Goal: Book appointment/travel/reservation

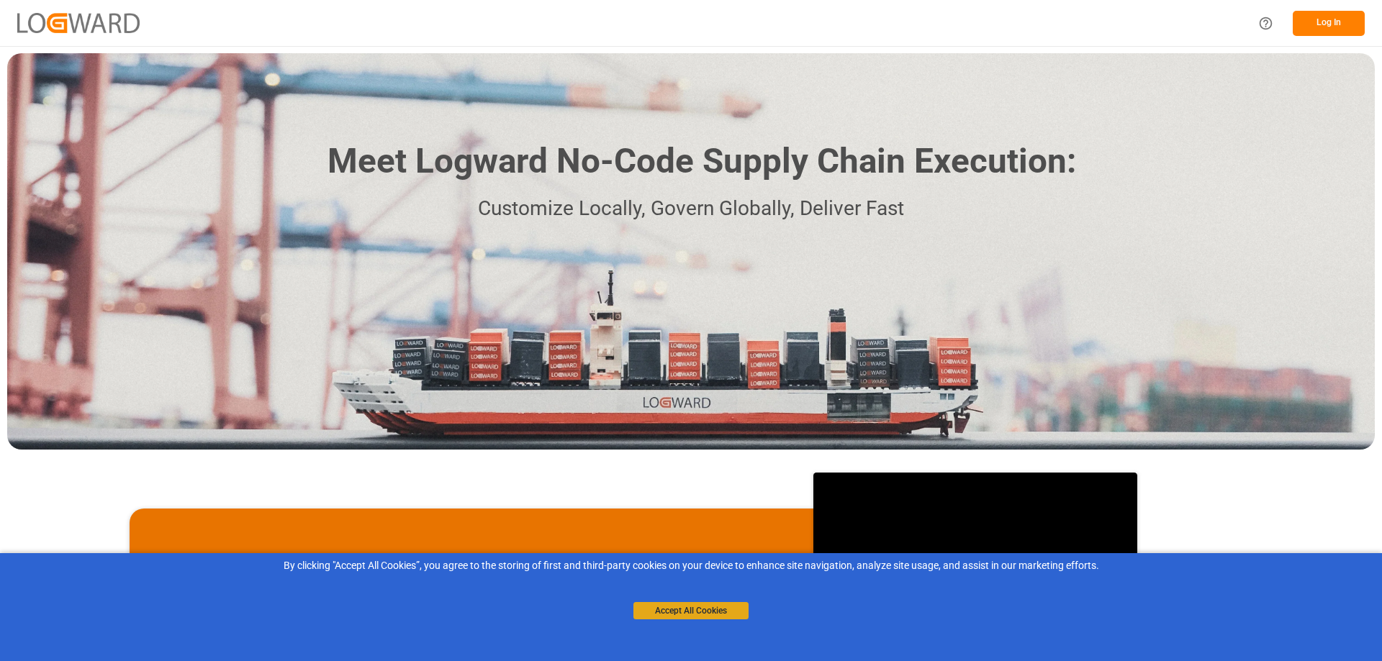
click at [710, 615] on button "Accept All Cookies" at bounding box center [690, 610] width 115 height 17
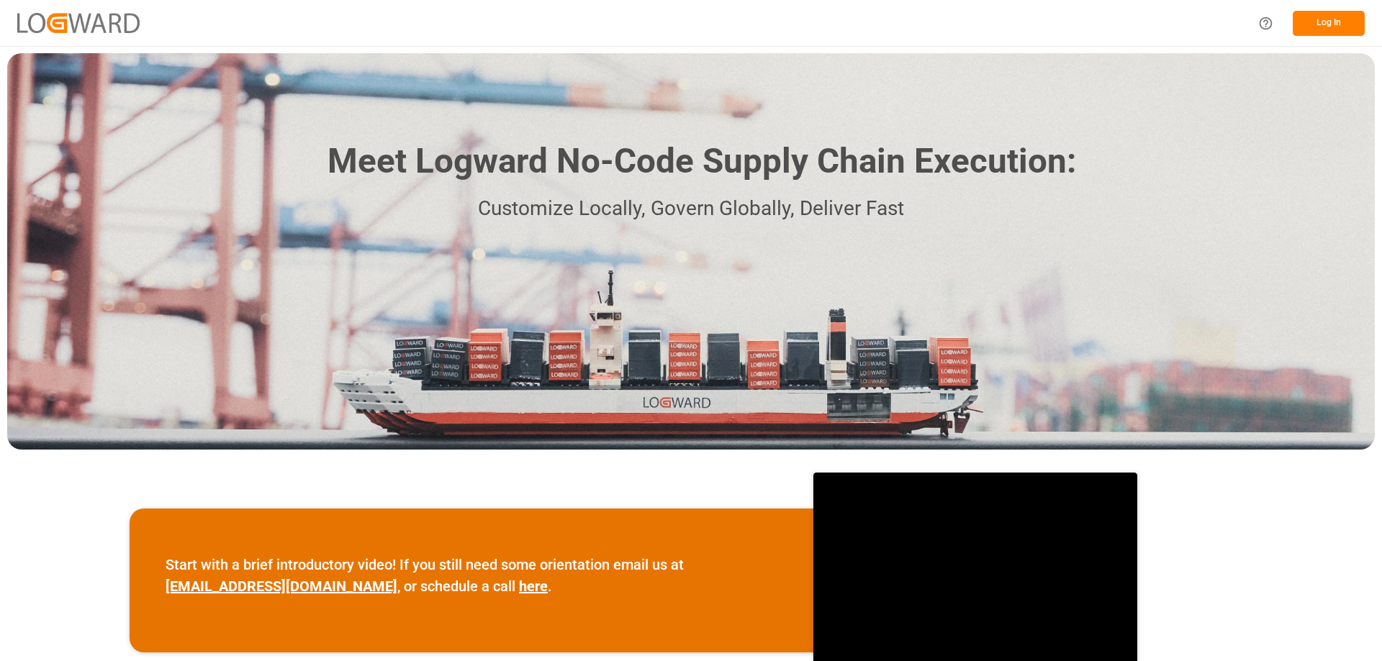
click at [1320, 17] on button "Log In" at bounding box center [1329, 23] width 72 height 25
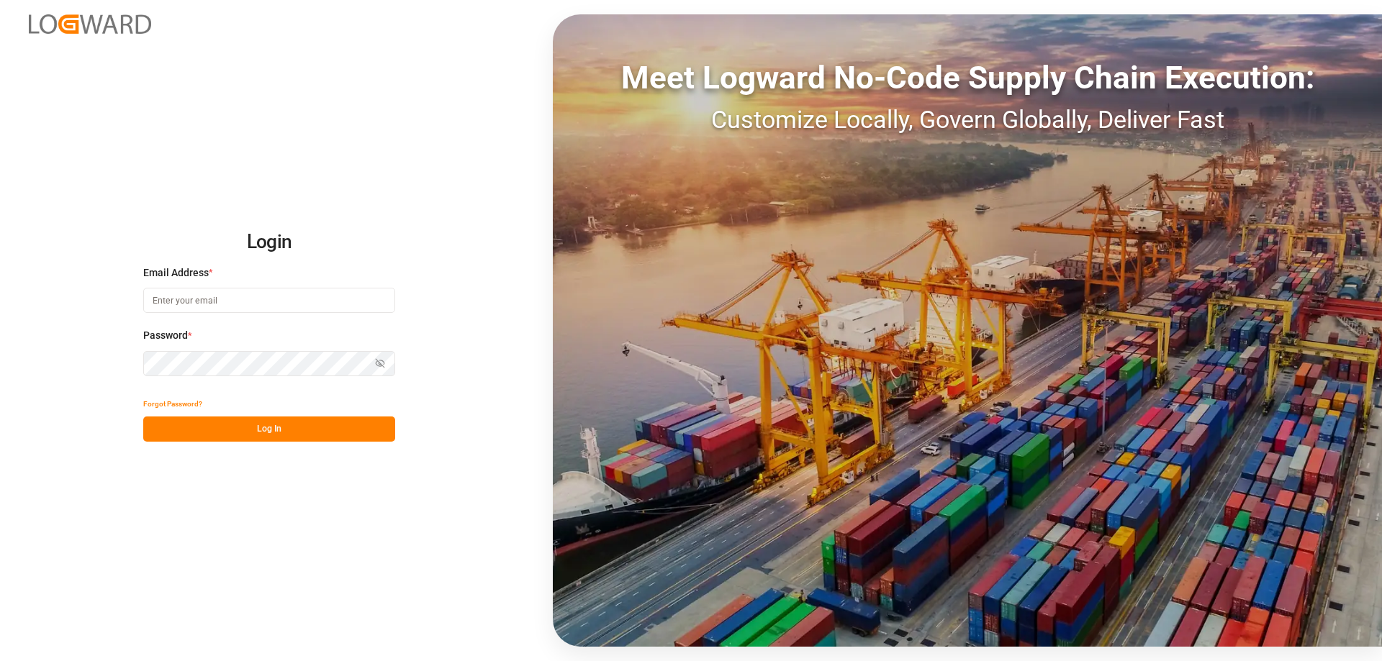
type input "[PERSON_NAME][EMAIL_ADDRESS][PERSON_NAME][DOMAIN_NAME]"
click at [273, 430] on button "Log In" at bounding box center [269, 429] width 252 height 25
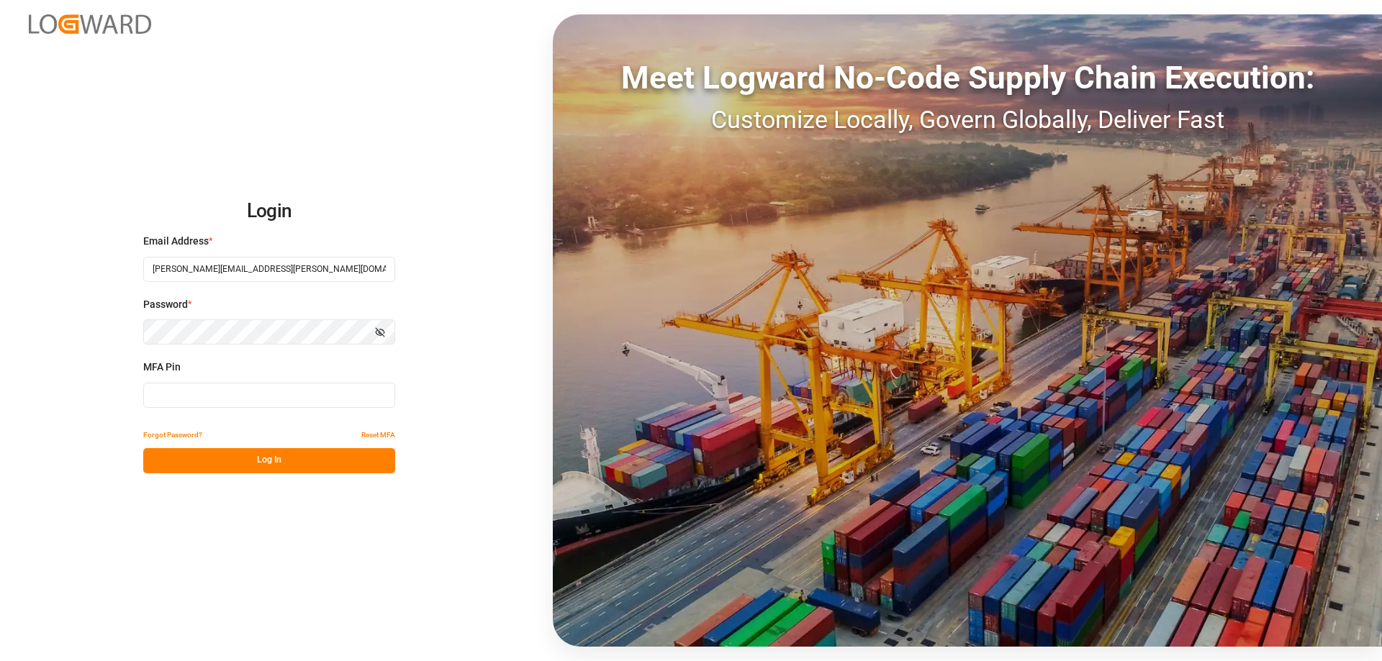
click at [276, 404] on input at bounding box center [269, 395] width 252 height 25
type input "341497"
click at [268, 459] on button "Log In" at bounding box center [269, 460] width 252 height 25
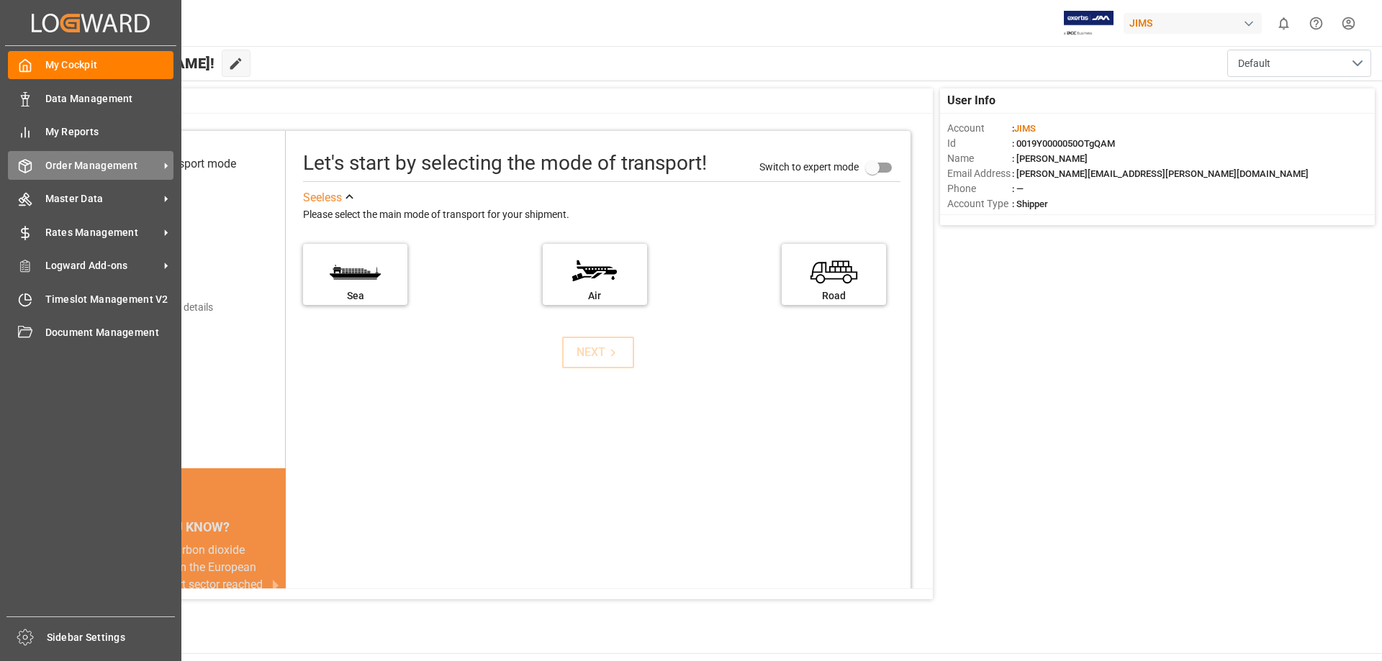
click at [32, 160] on icon at bounding box center [25, 166] width 14 height 14
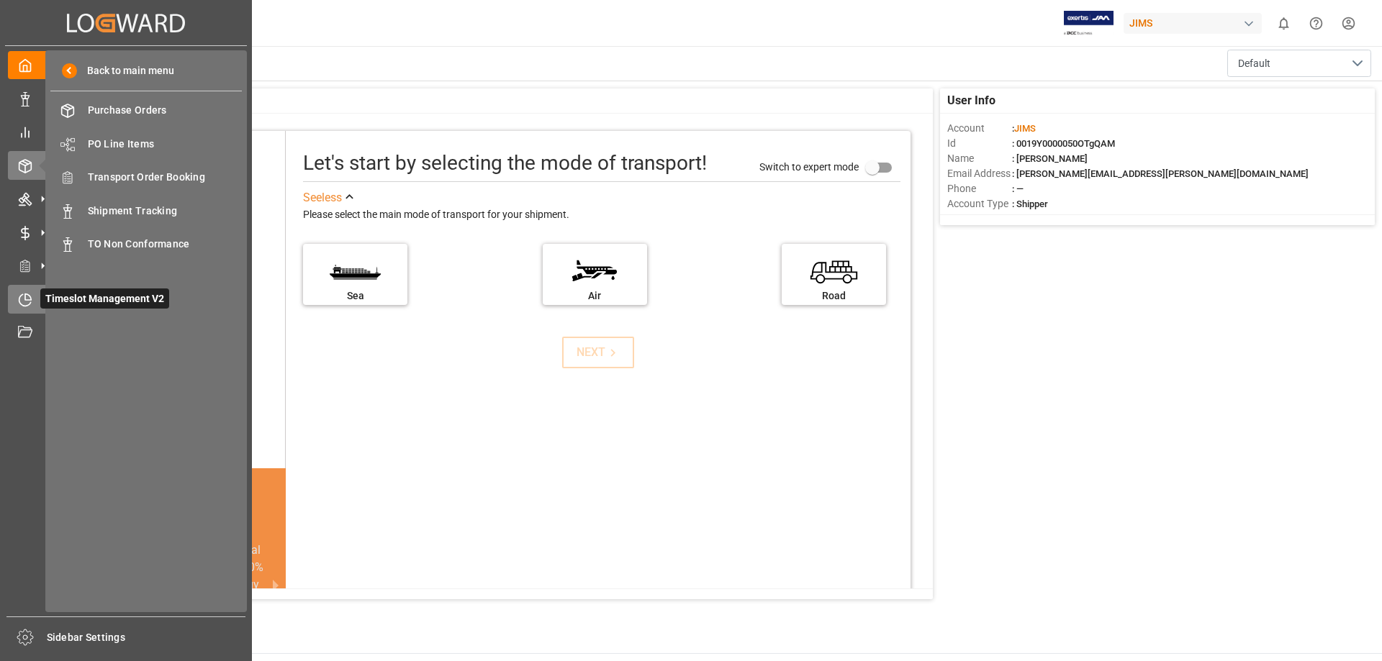
click at [24, 295] on icon at bounding box center [25, 300] width 14 height 14
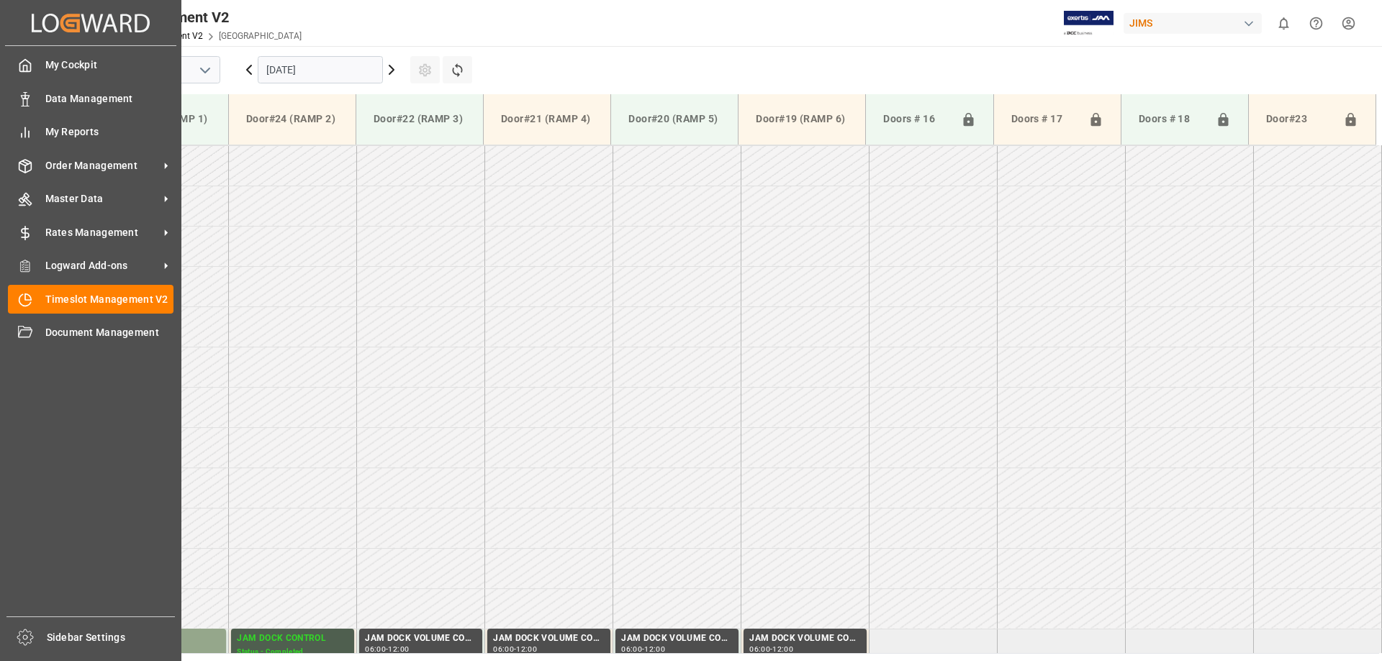
scroll to position [878, 0]
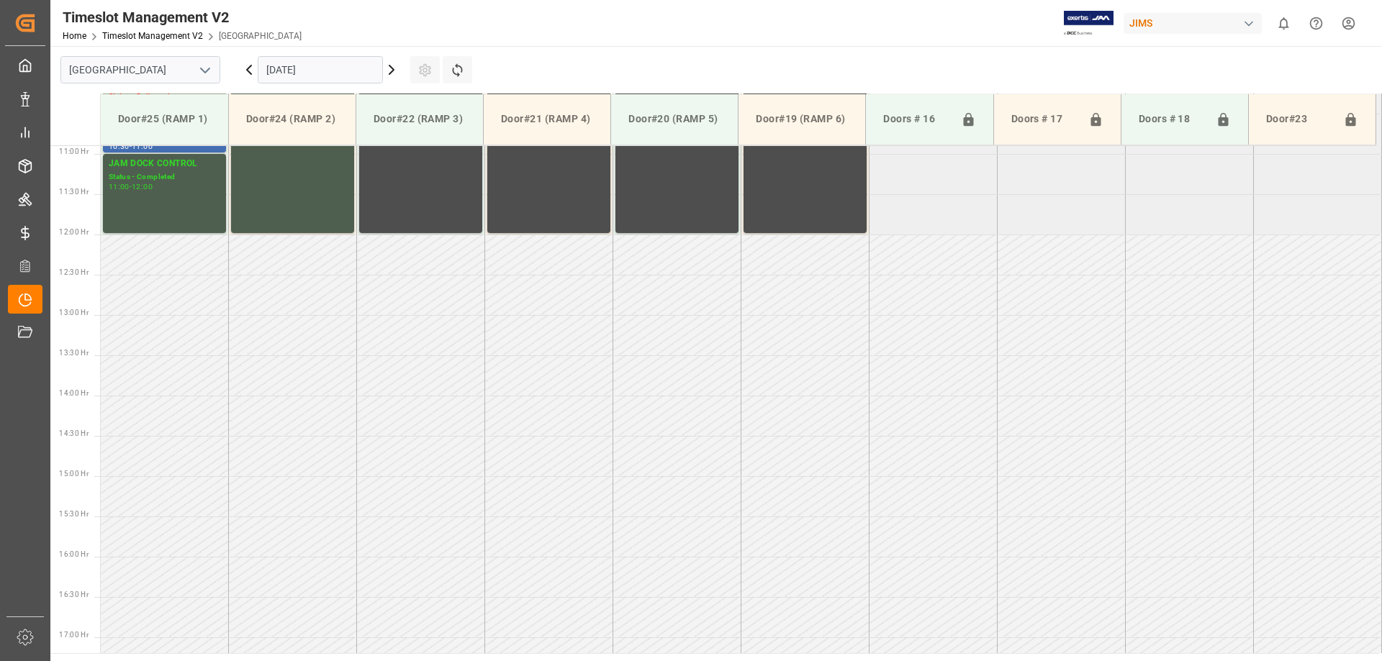
click at [372, 70] on input "[DATE]" at bounding box center [320, 69] width 125 height 27
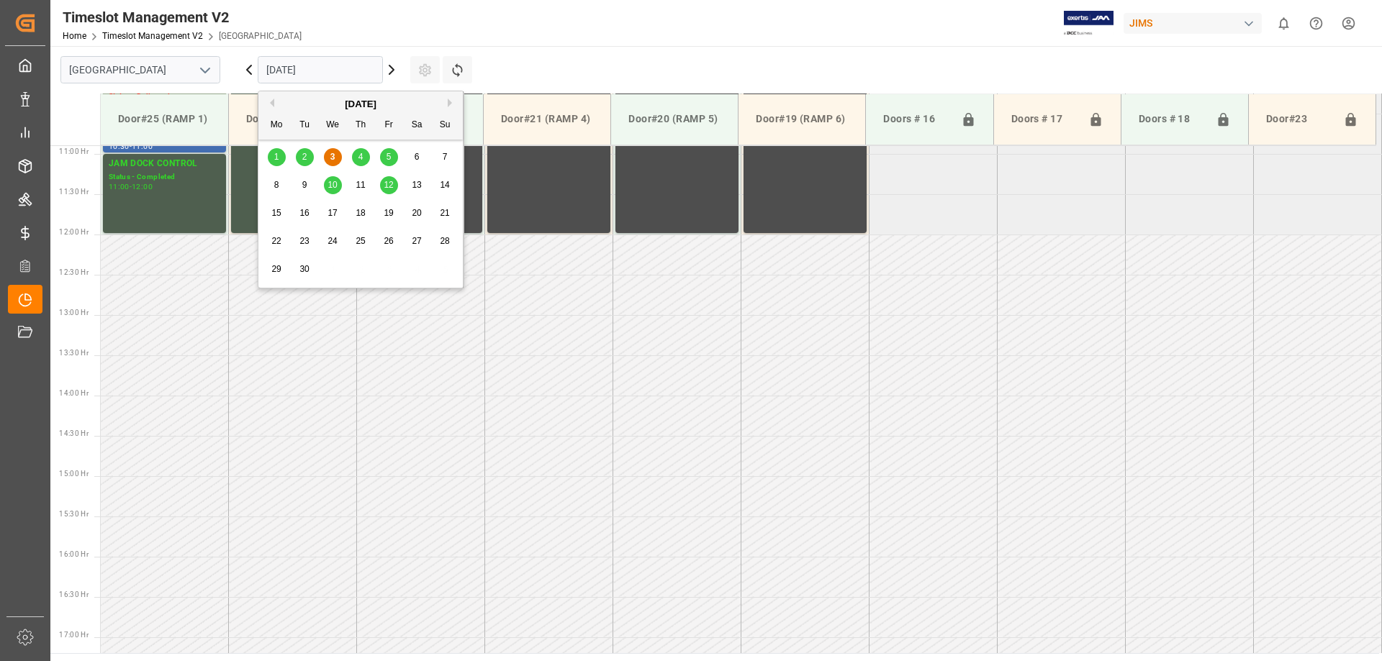
click at [358, 156] on span "4" at bounding box center [360, 157] width 5 height 10
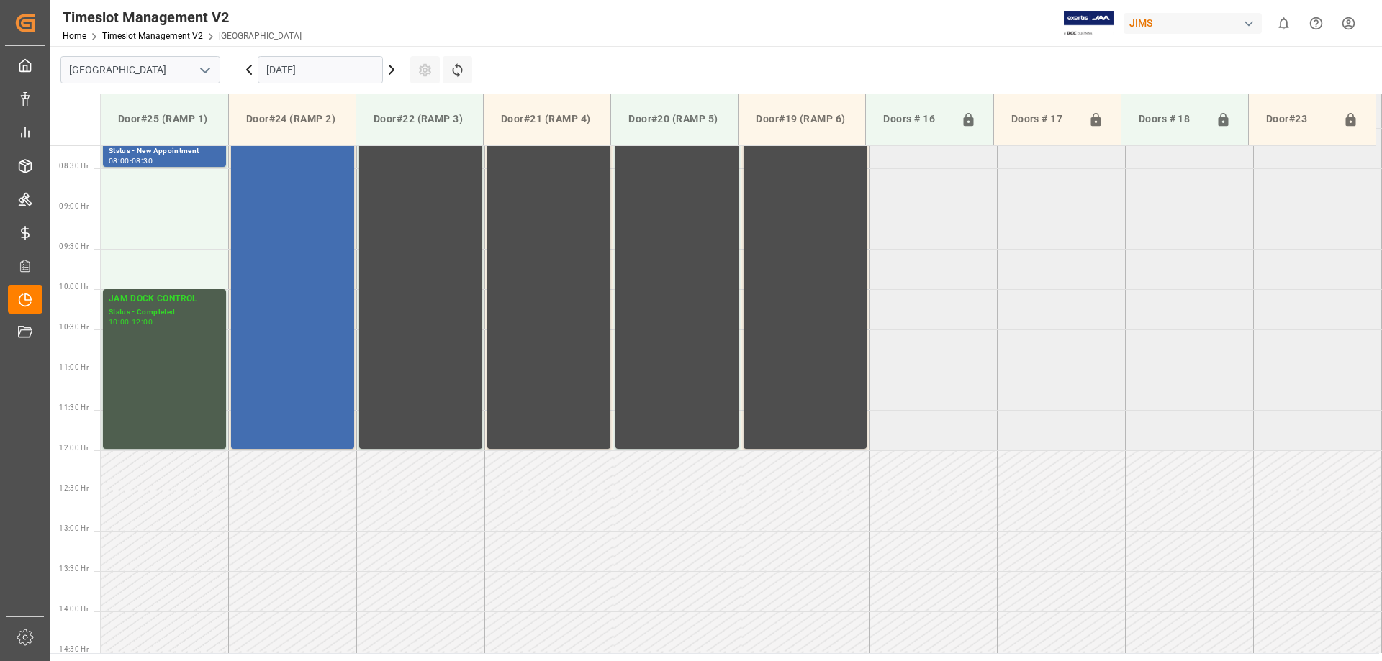
scroll to position [518, 0]
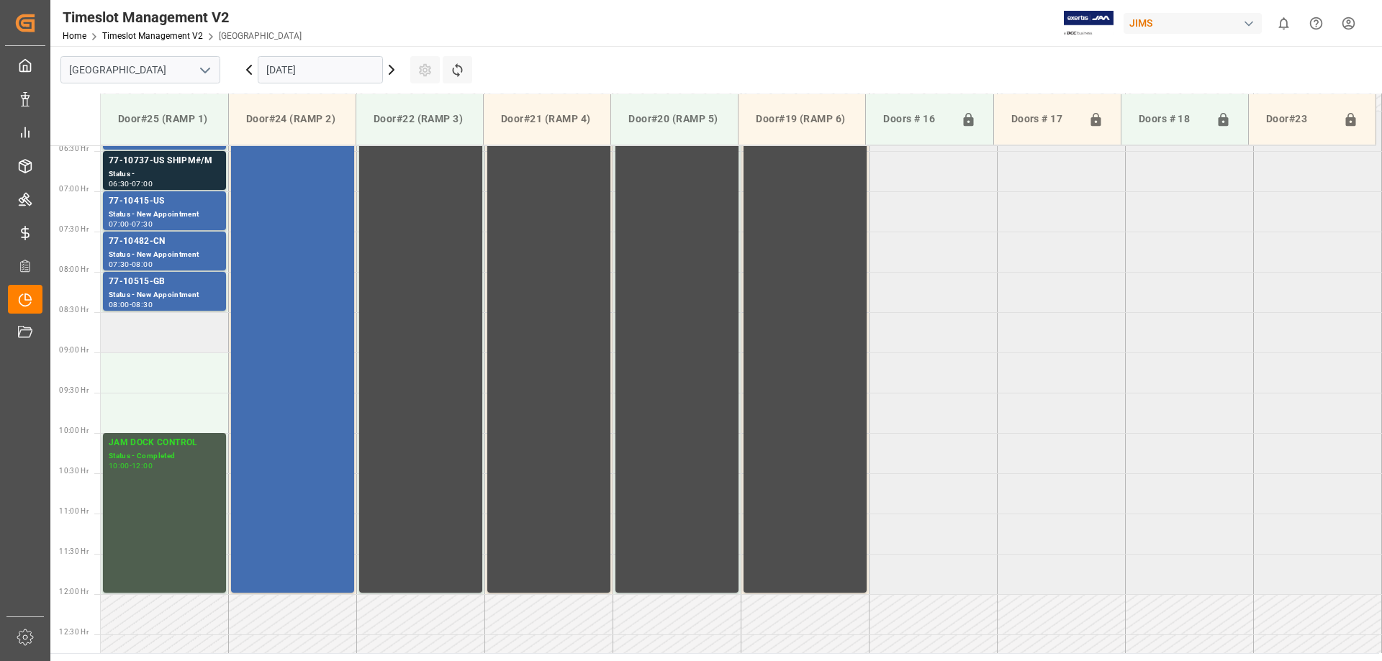
click at [172, 322] on td at bounding box center [165, 332] width 128 height 40
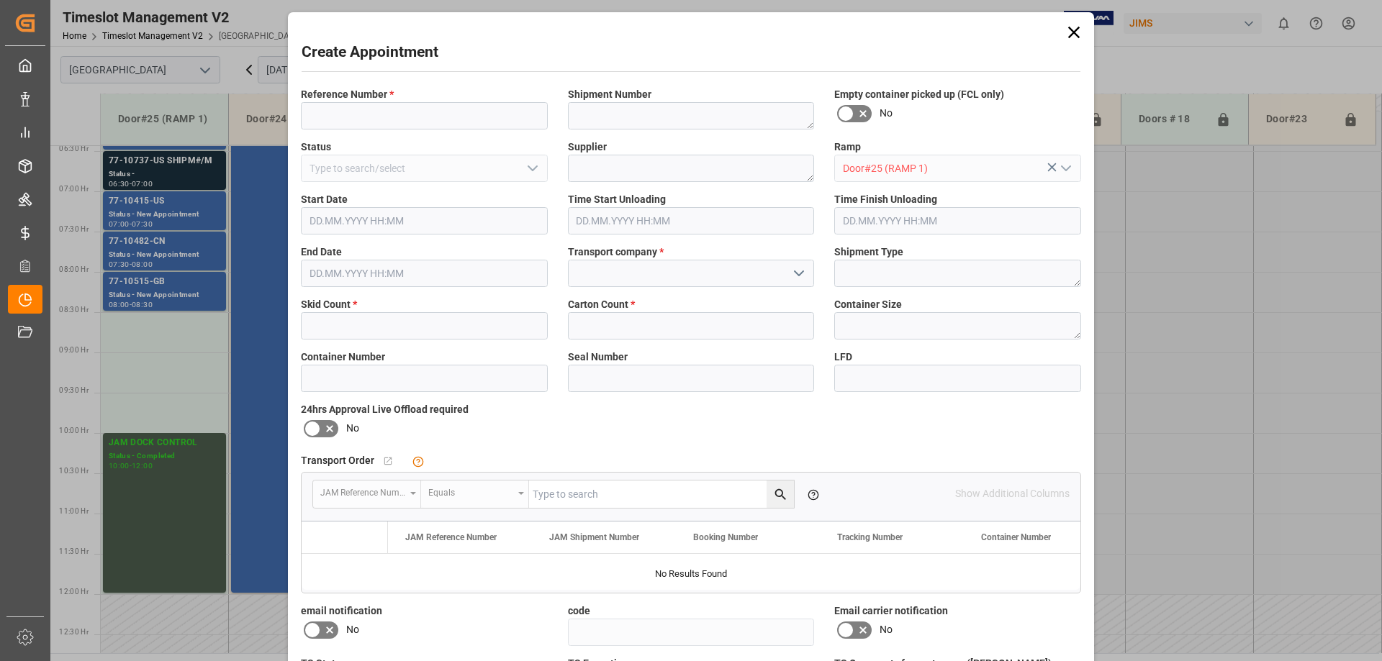
type input "[DATE] 08:30"
type input "[DATE] 09:00"
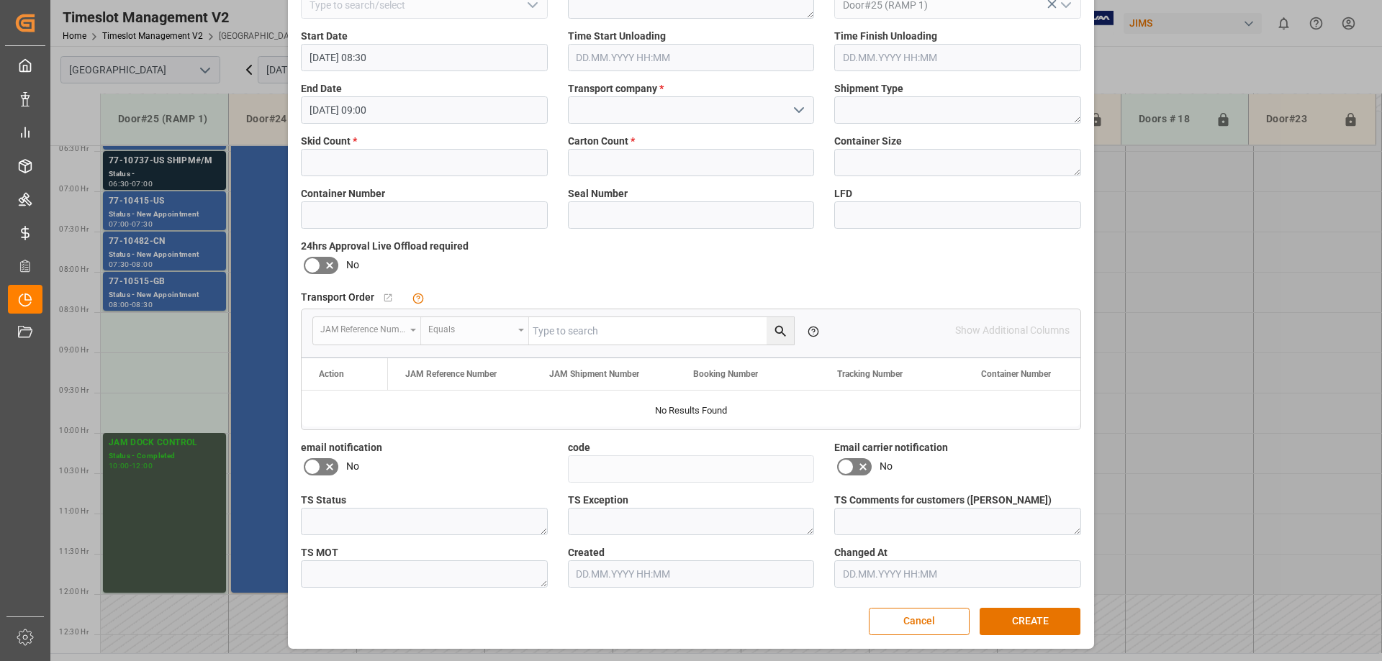
scroll to position [0, 0]
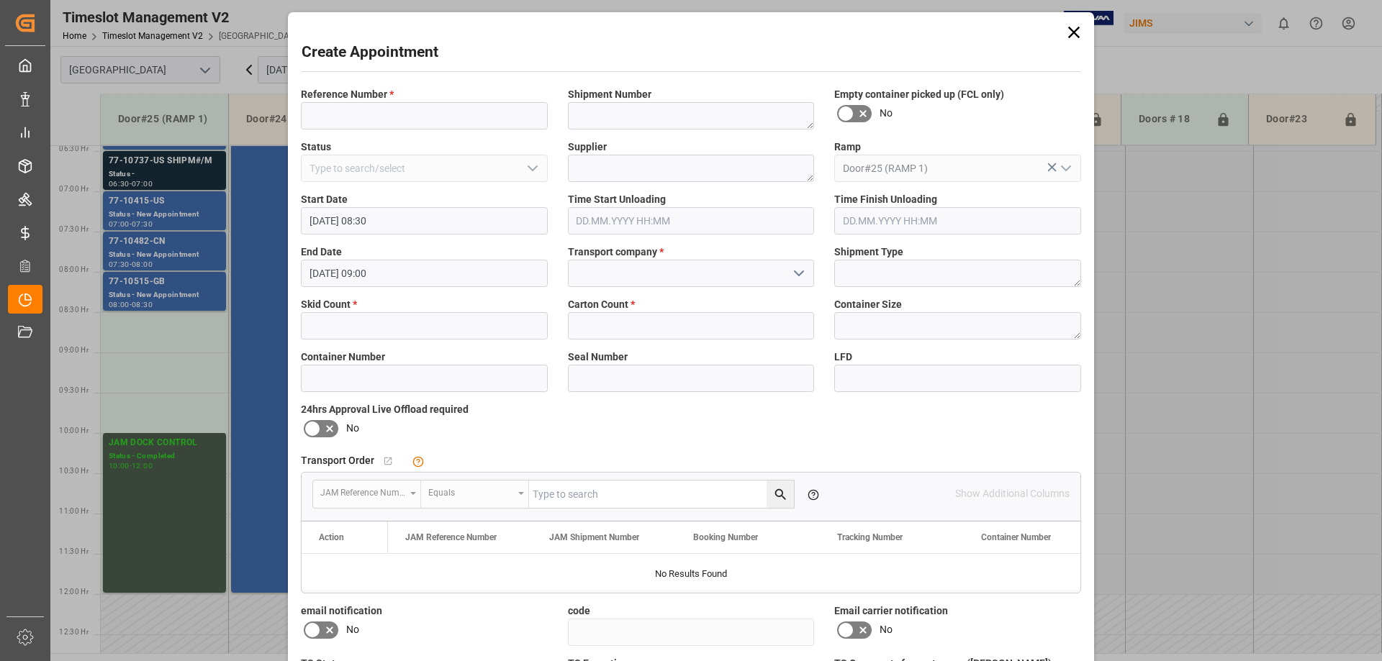
click at [1070, 25] on icon at bounding box center [1074, 32] width 20 height 20
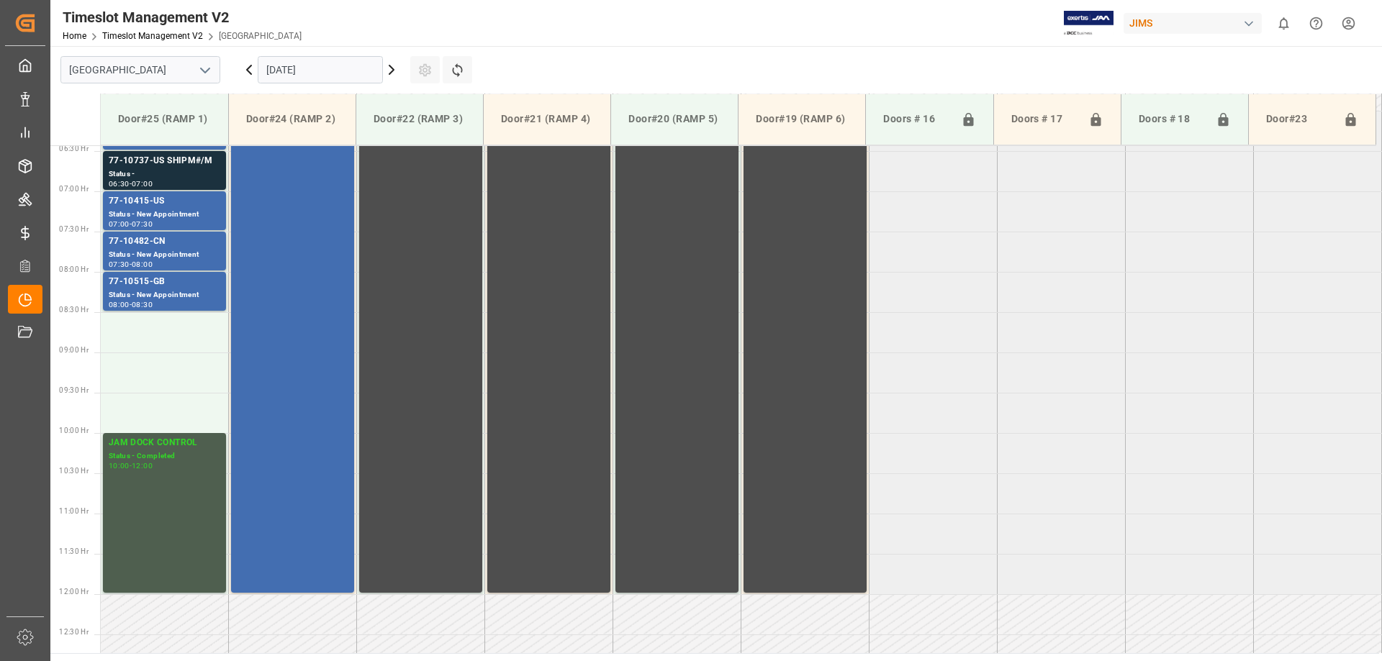
click at [247, 73] on icon at bounding box center [248, 69] width 17 height 17
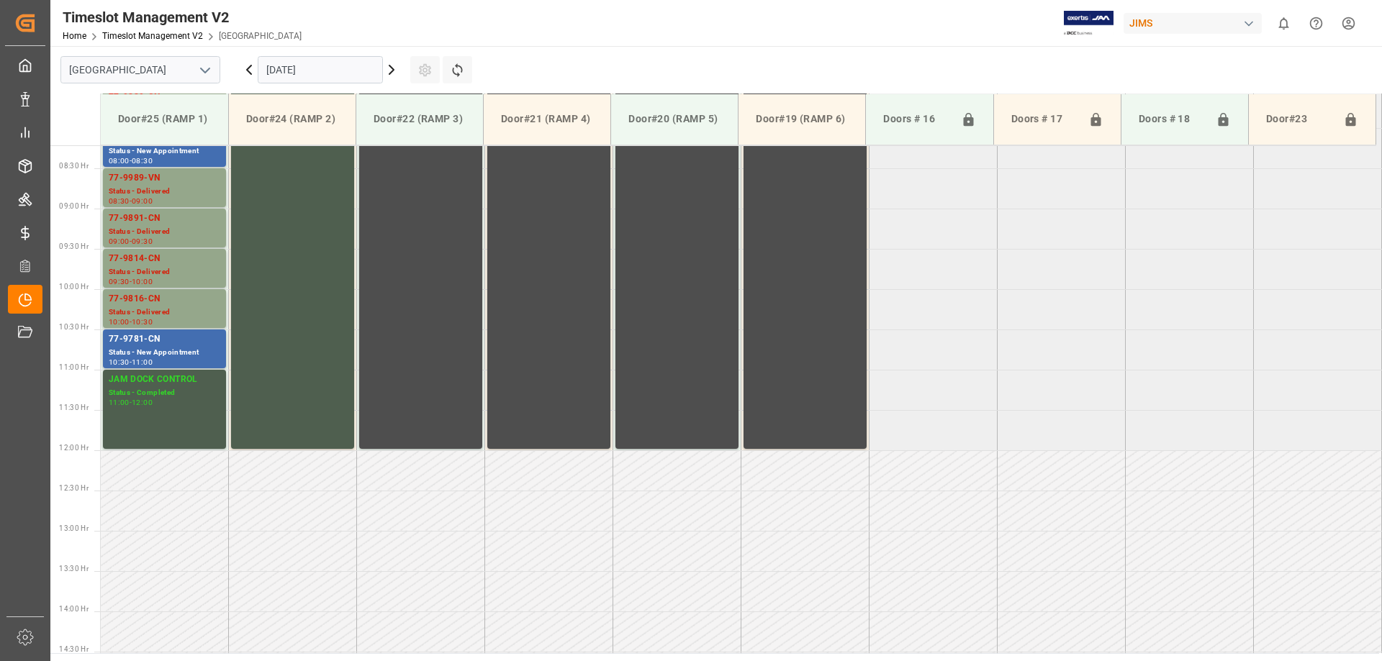
scroll to position [590, 0]
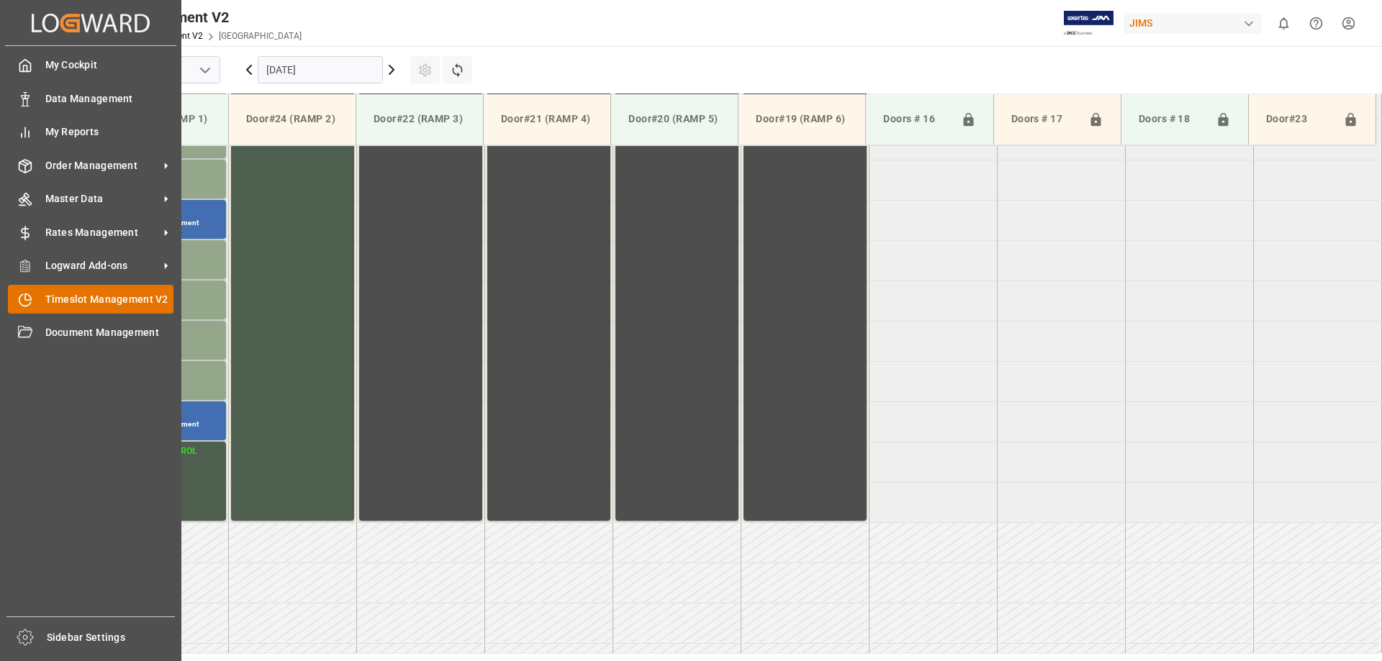
click at [24, 304] on icon at bounding box center [25, 300] width 14 height 14
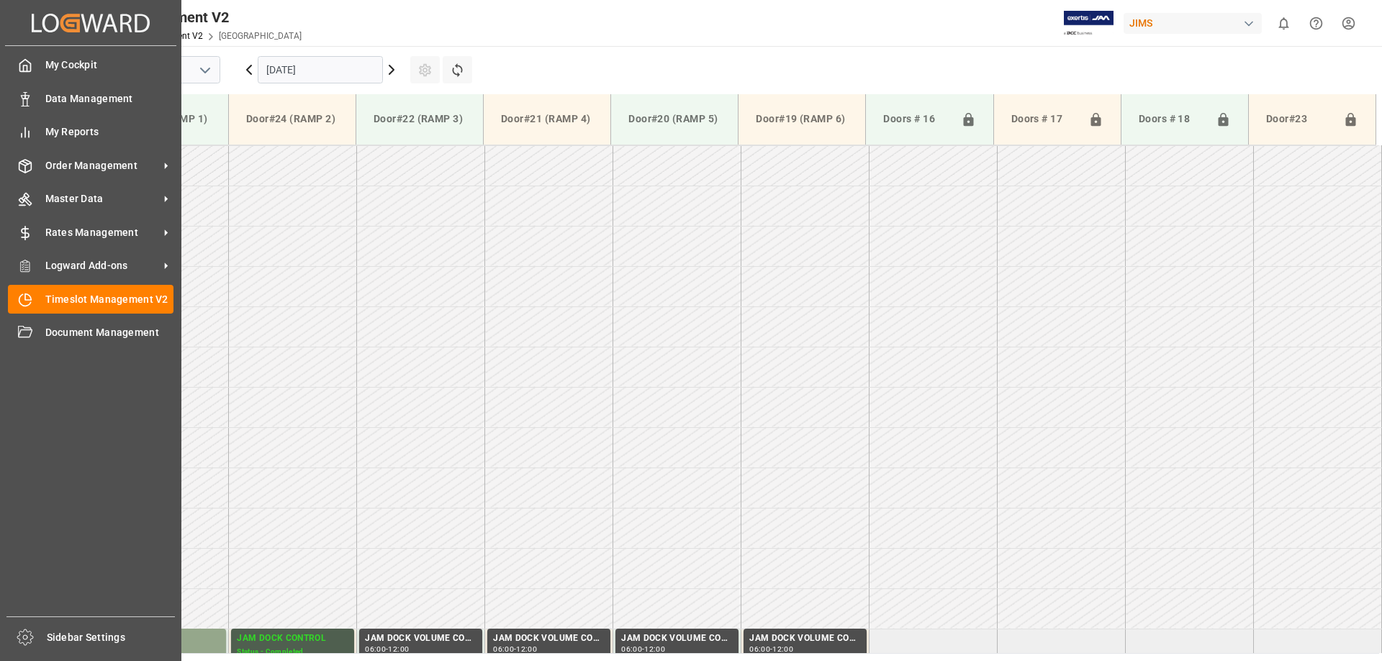
scroll to position [878, 0]
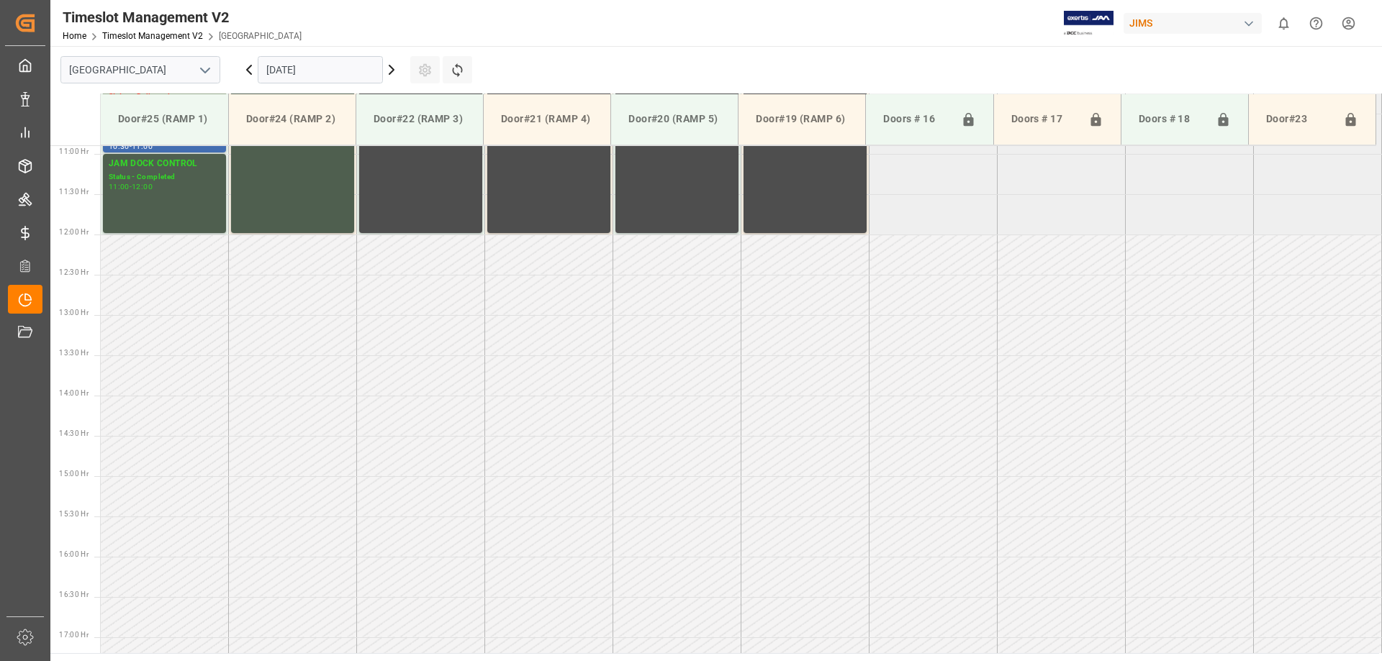
click at [372, 68] on input "[DATE]" at bounding box center [320, 69] width 125 height 27
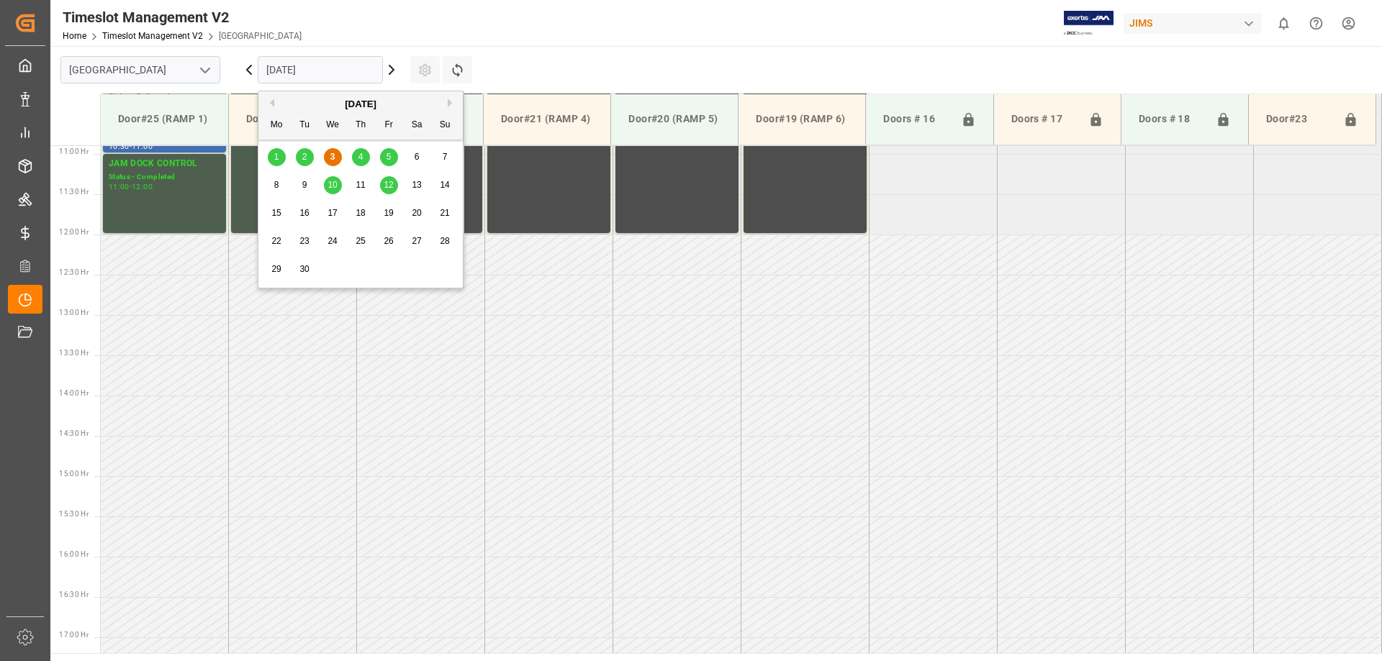
click at [359, 156] on span "4" at bounding box center [360, 157] width 5 height 10
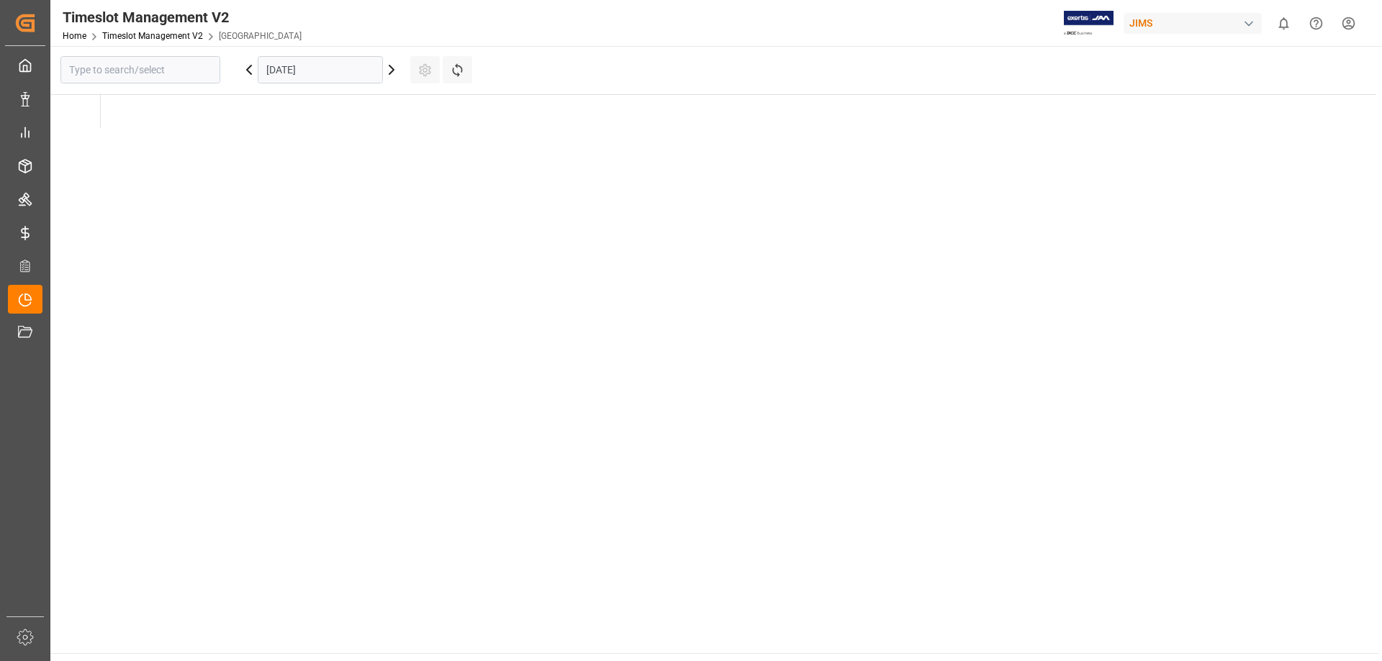
type input "[GEOGRAPHIC_DATA]"
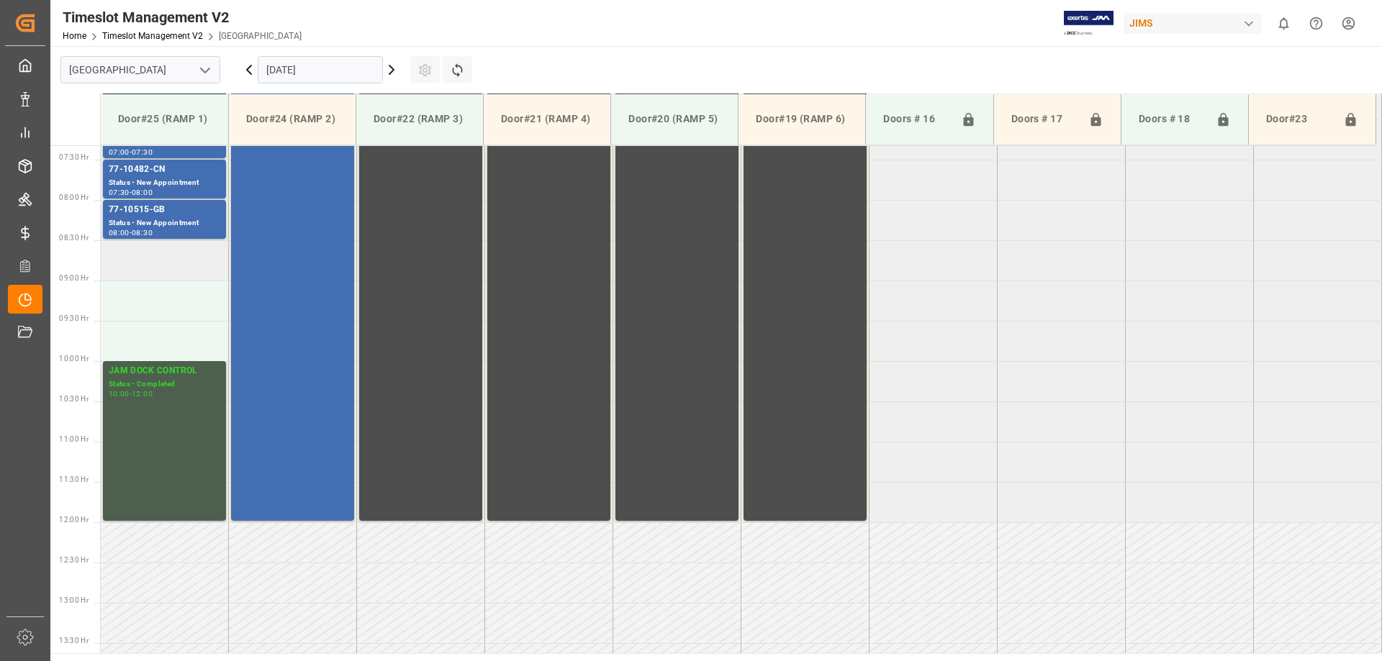
scroll to position [518, 0]
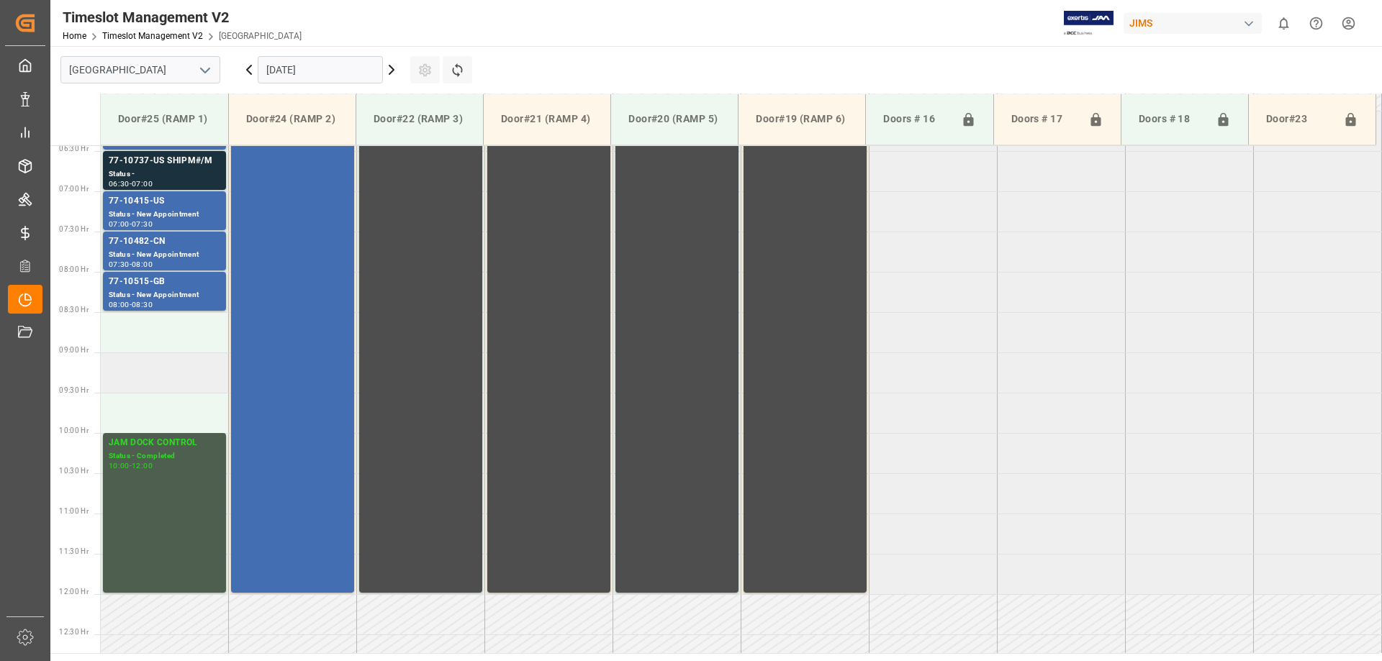
click at [184, 389] on td at bounding box center [165, 373] width 128 height 40
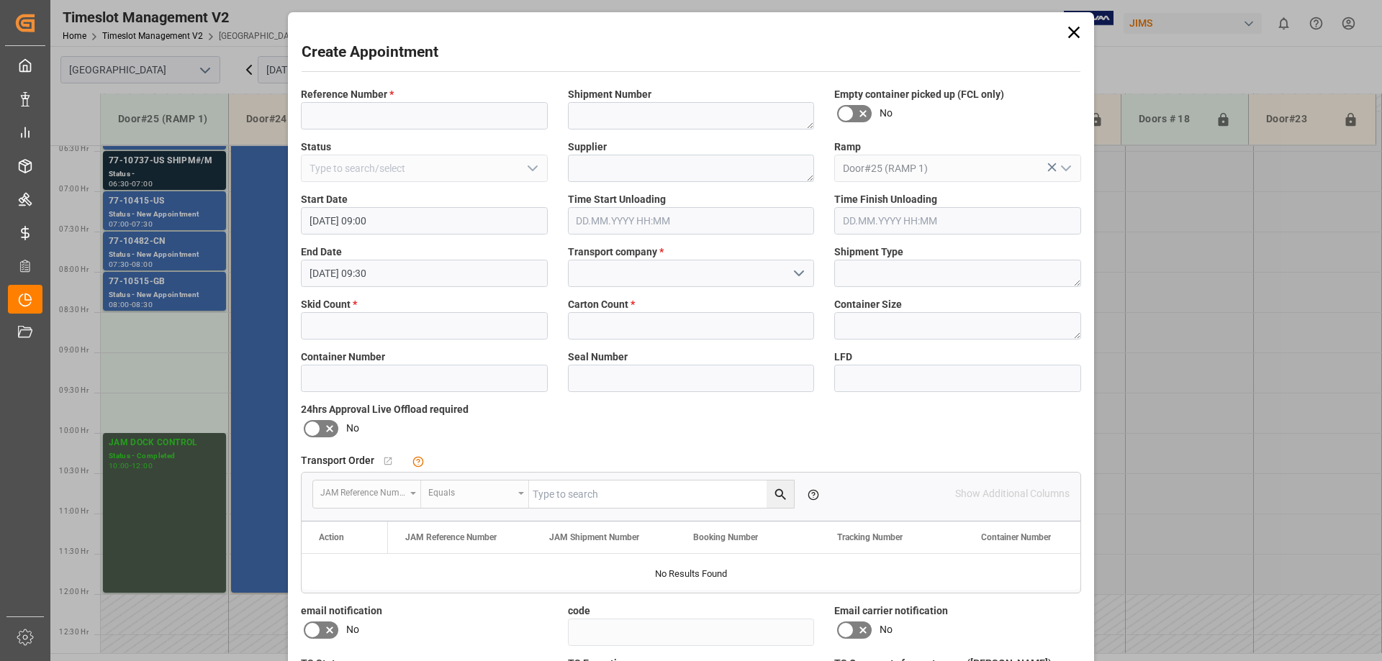
type input "[DATE] 09:00"
type input "[DATE] 09:30"
click at [179, 374] on div "Create Appointment Reference Number * Shipment Number Empty container picked up…" at bounding box center [691, 330] width 1382 height 661
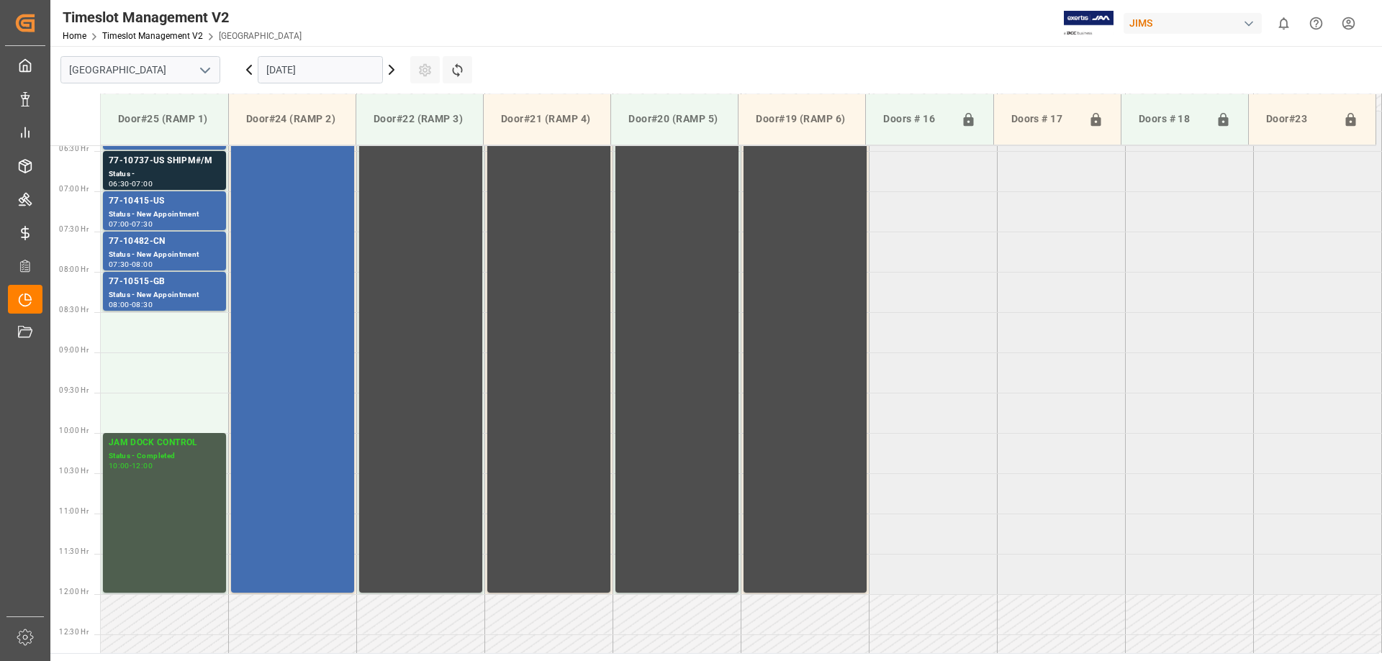
click at [179, 374] on td at bounding box center [165, 373] width 128 height 40
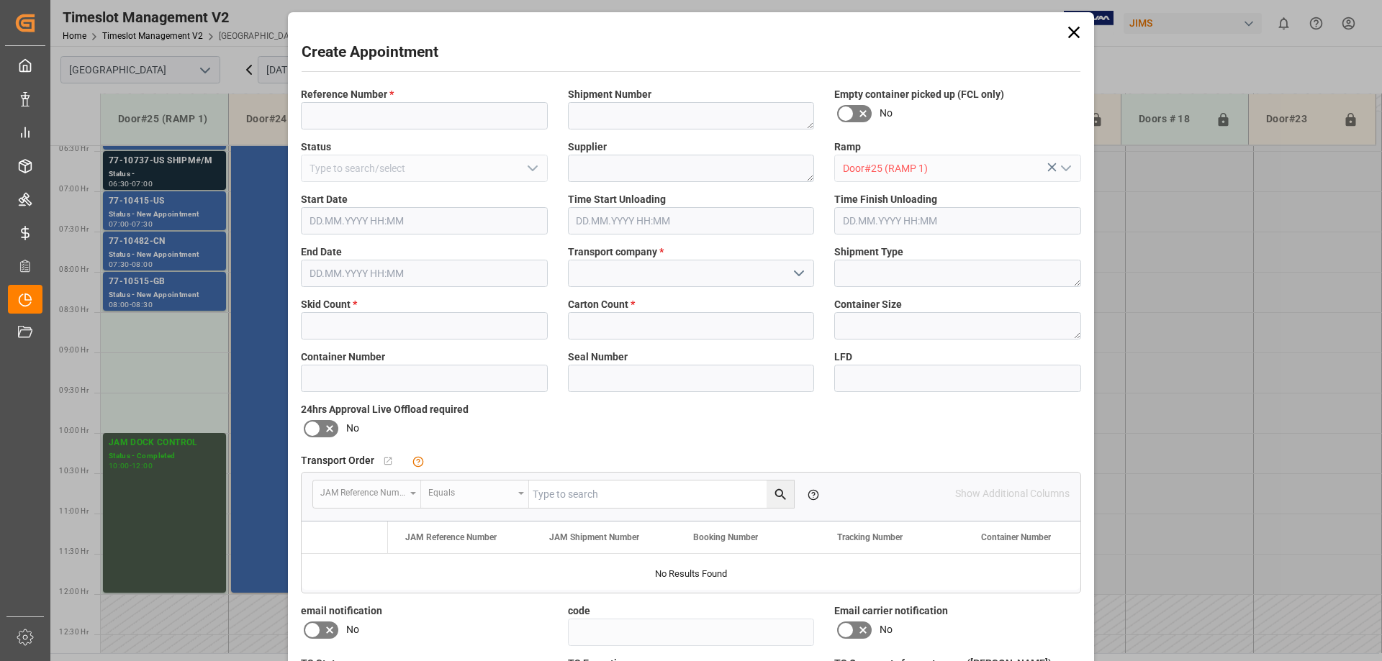
type input "[DATE] 09:00"
type input "[DATE] 09:30"
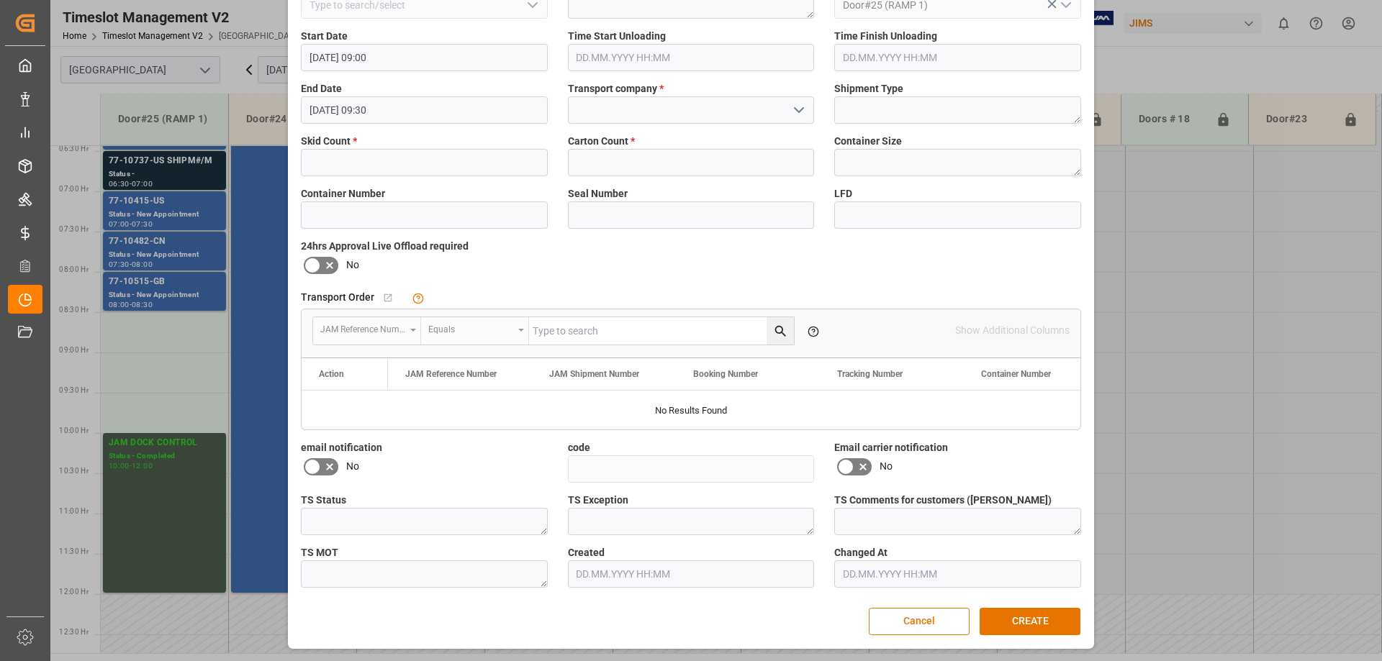
scroll to position [0, 0]
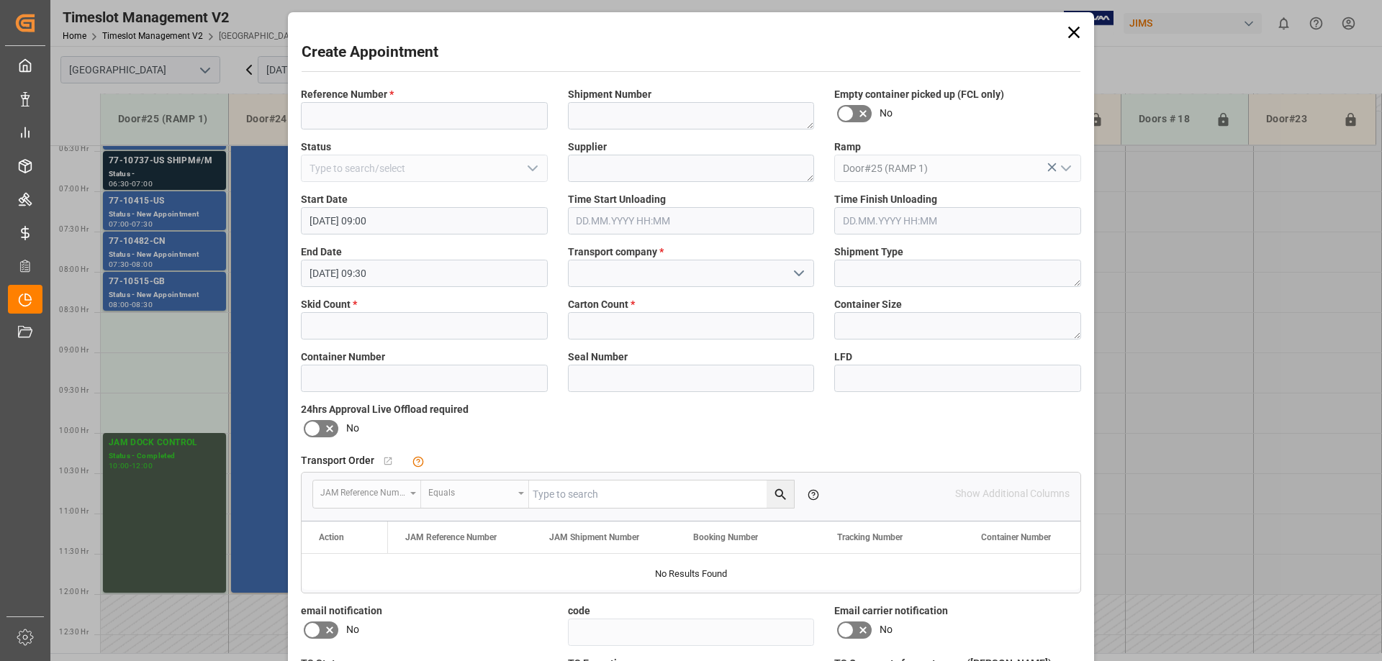
click at [1075, 33] on icon at bounding box center [1074, 32] width 20 height 20
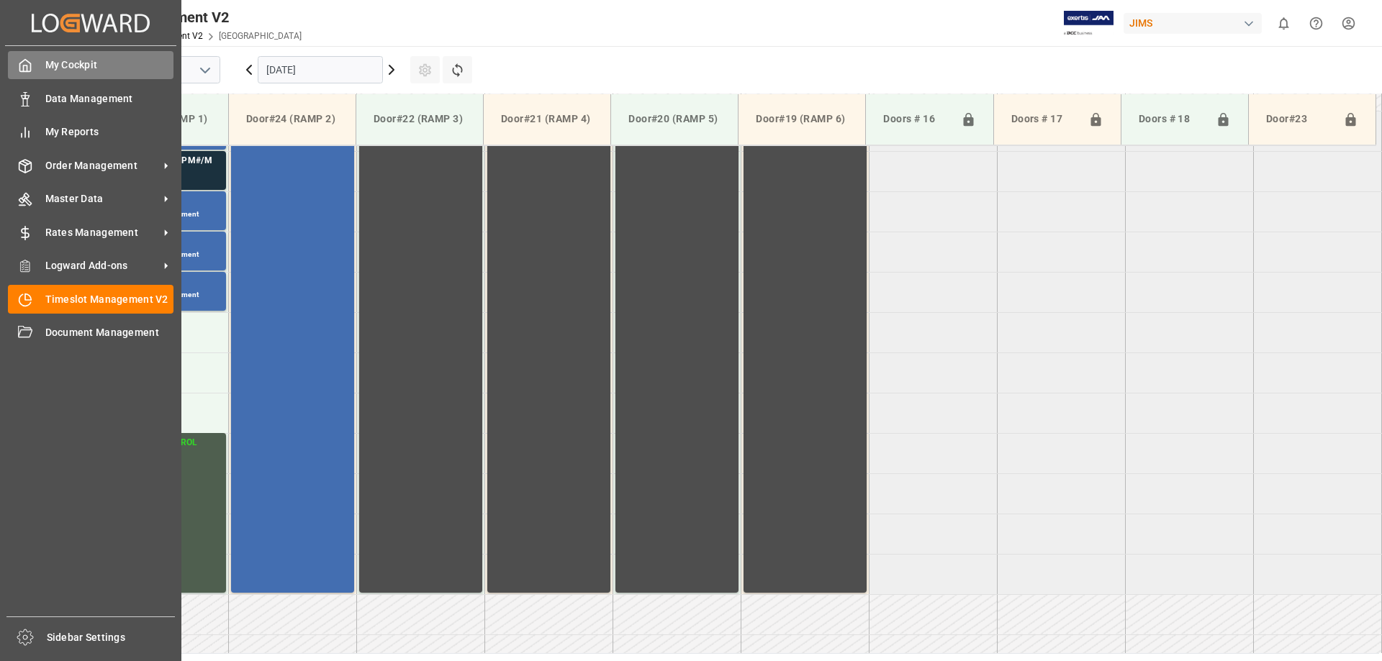
click at [51, 66] on span "My Cockpit" at bounding box center [109, 65] width 129 height 15
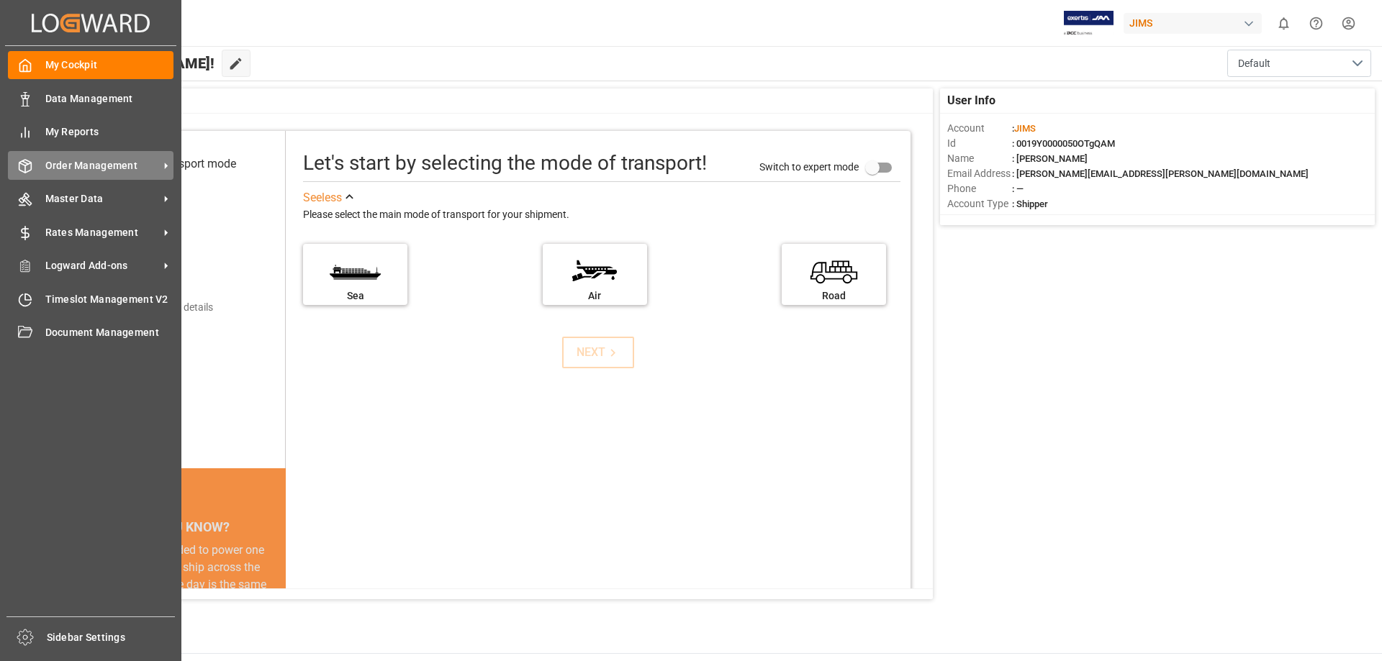
click at [45, 163] on span "Order Management" at bounding box center [102, 165] width 114 height 15
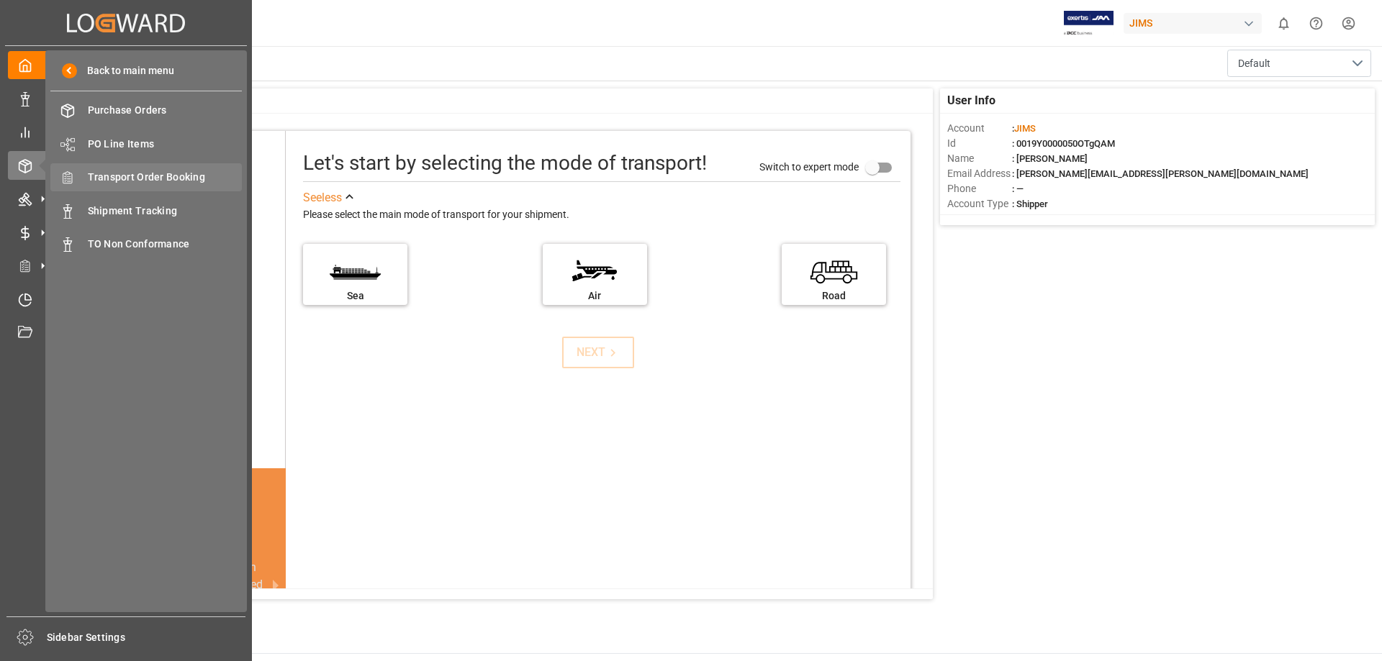
click at [89, 179] on span "Transport Order Booking" at bounding box center [165, 177] width 155 height 15
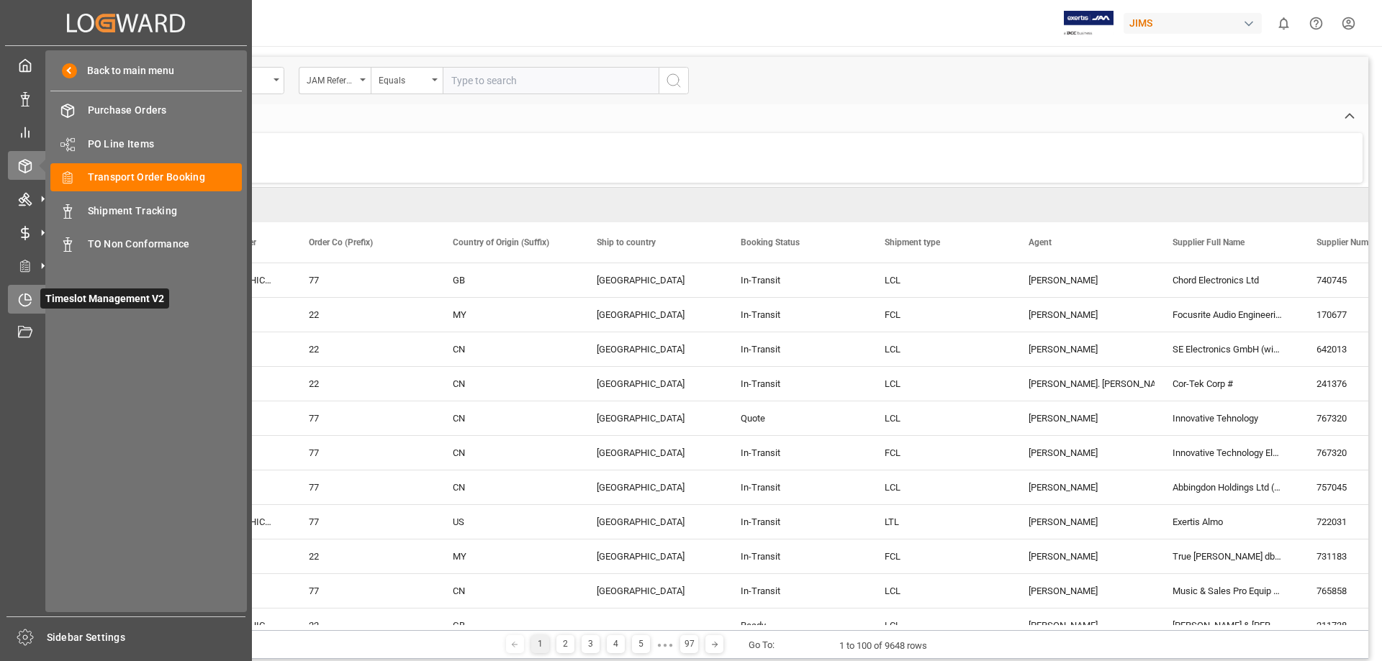
click at [21, 298] on icon at bounding box center [25, 300] width 14 height 14
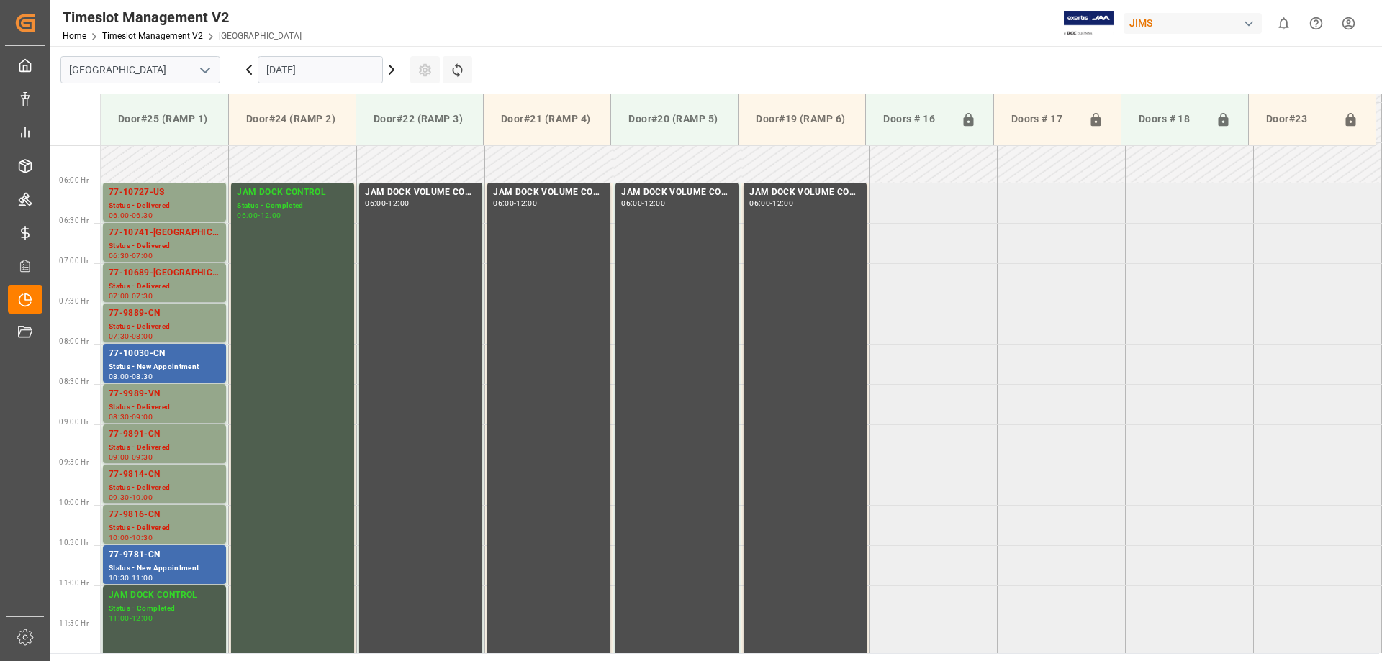
scroll to position [374, 0]
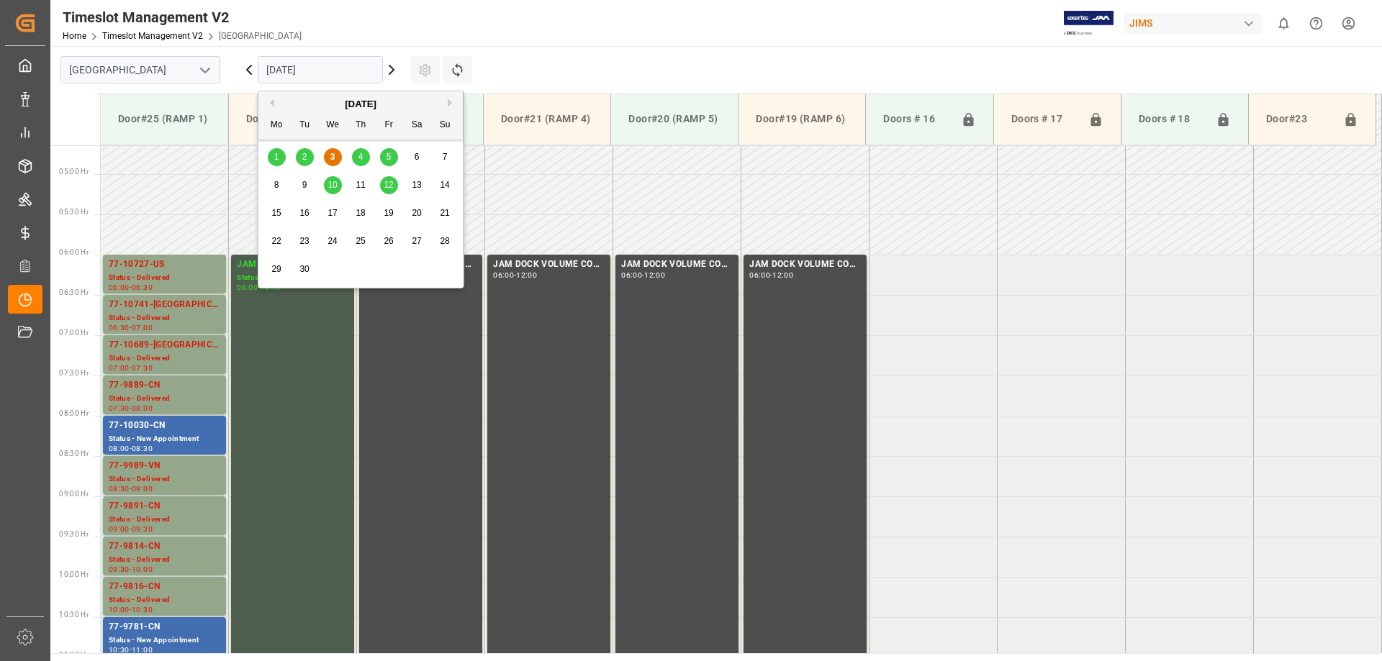
click at [353, 70] on input "[DATE]" at bounding box center [320, 69] width 125 height 27
click at [354, 157] on div "4" at bounding box center [361, 157] width 18 height 17
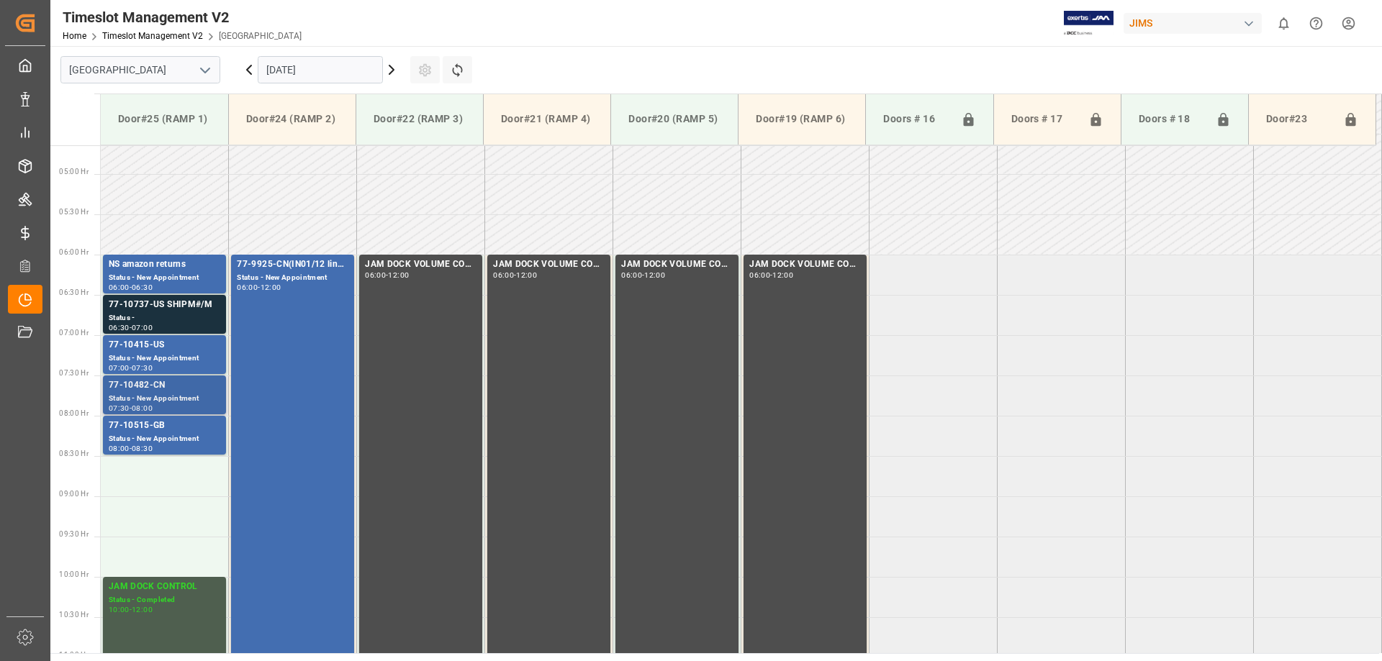
click at [168, 403] on div "Status - New Appointment" at bounding box center [165, 399] width 112 height 12
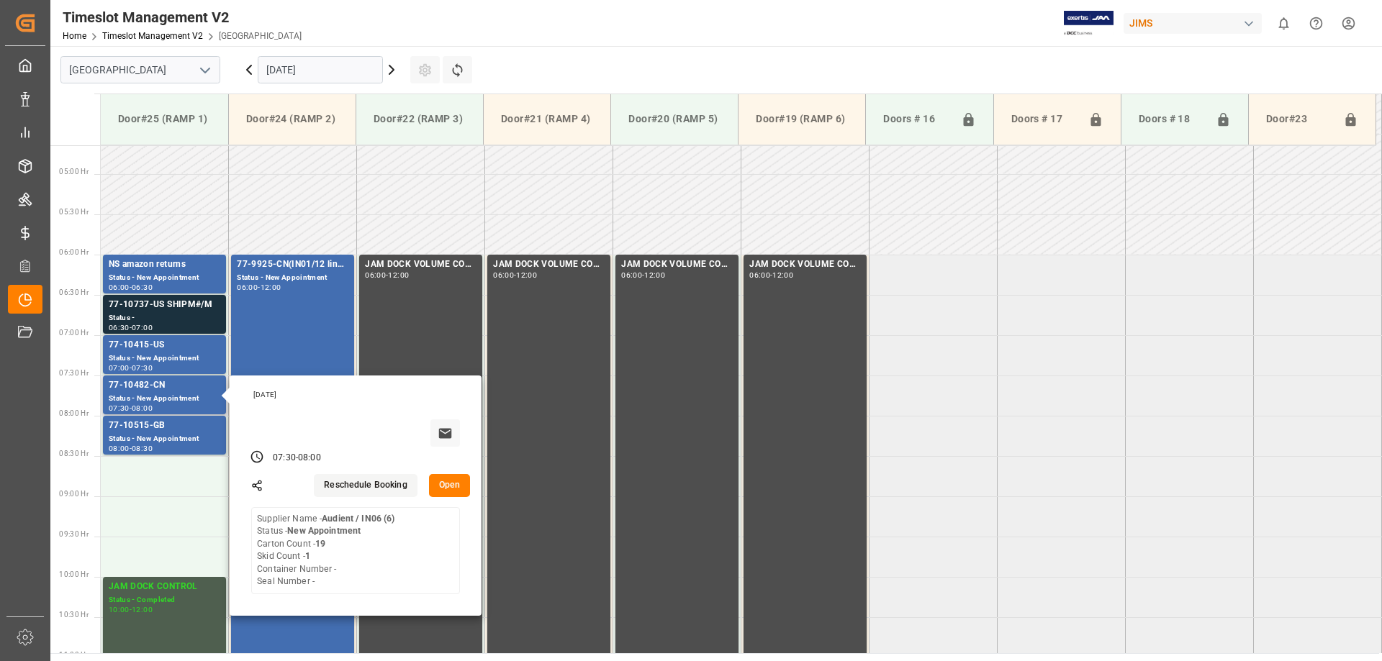
click at [447, 489] on button "Open" at bounding box center [450, 485] width 42 height 23
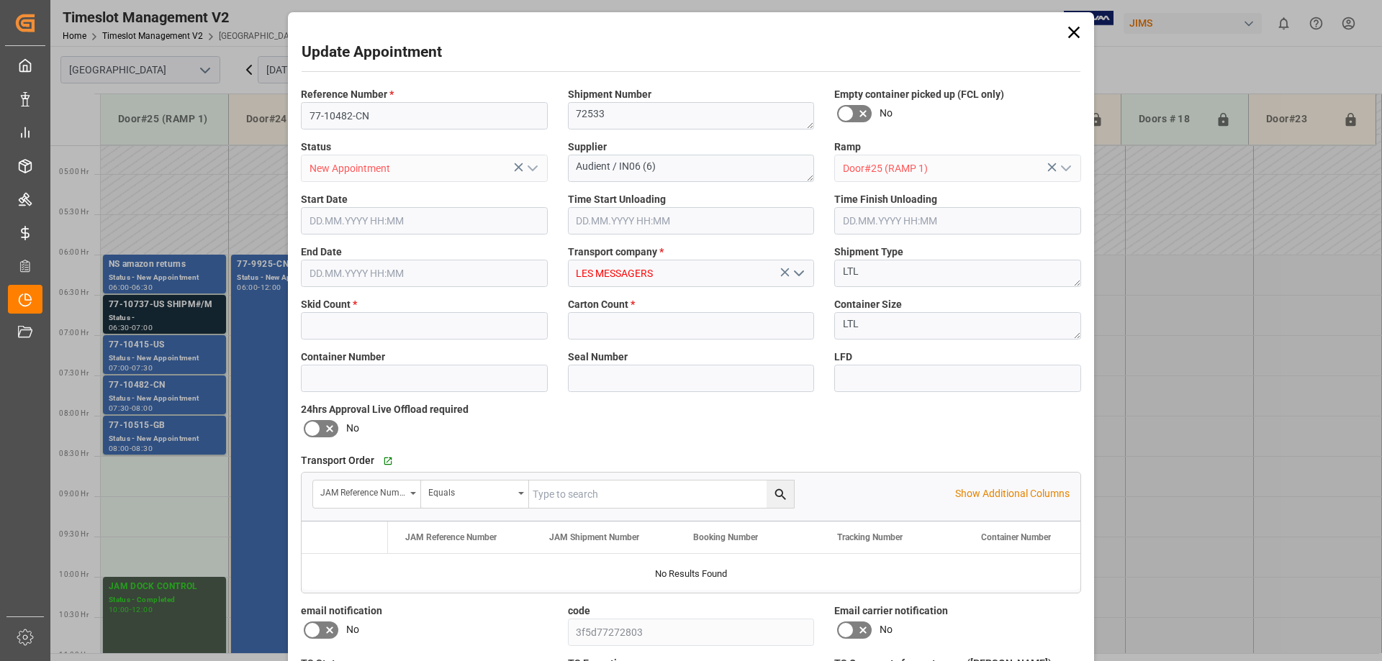
type input "1"
type input "19"
type input "[DATE] 07:30"
type input "[DATE] 08:00"
type input "[DATE] 10:13"
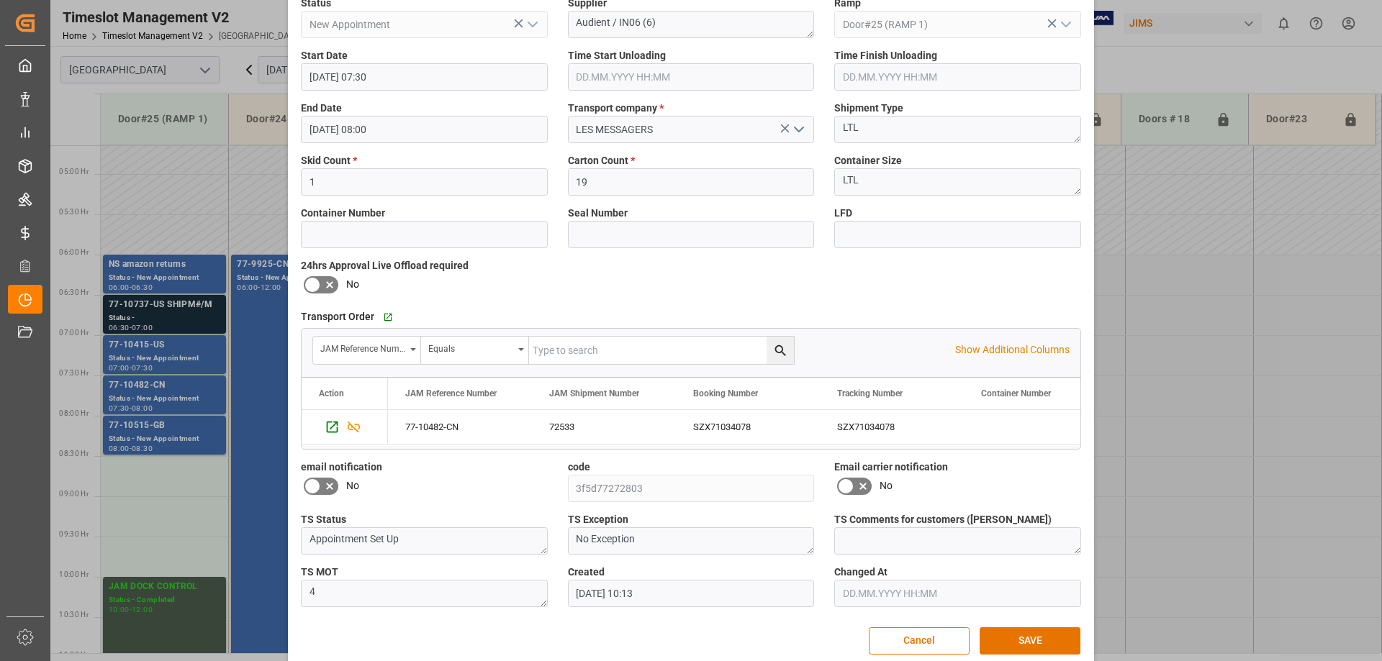
scroll to position [163, 0]
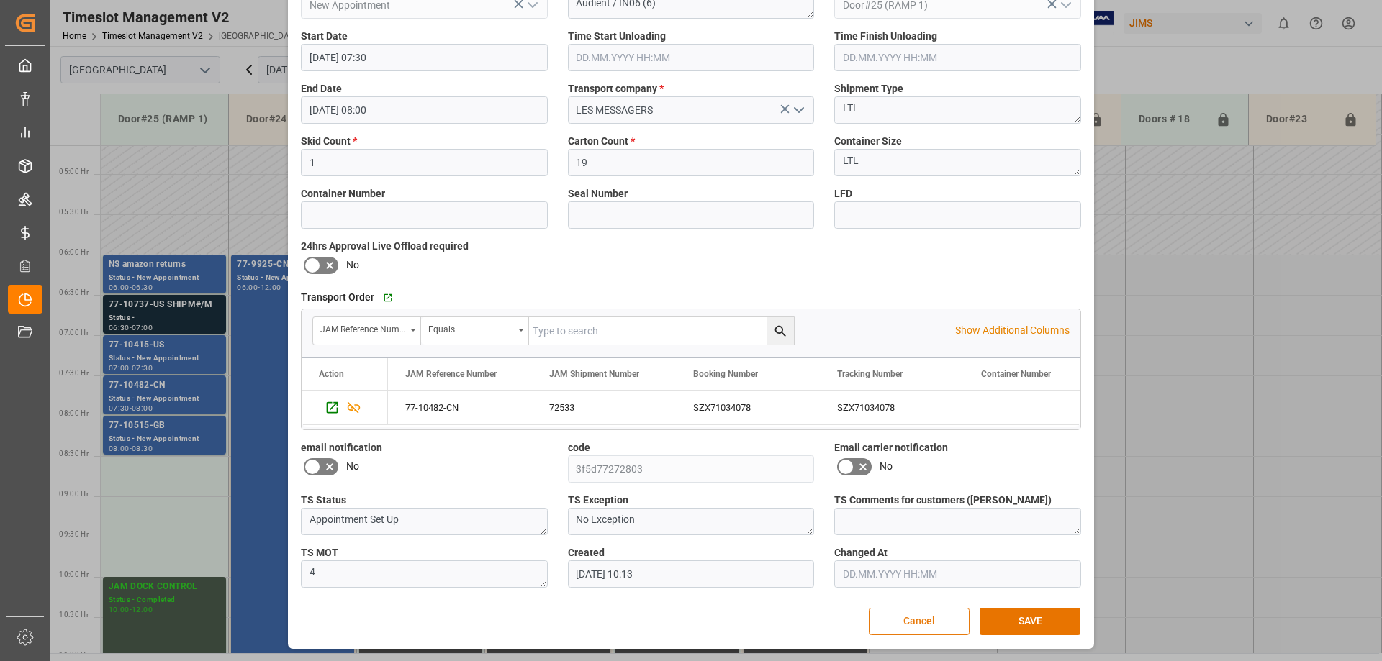
click at [913, 627] on button "Cancel" at bounding box center [919, 621] width 101 height 27
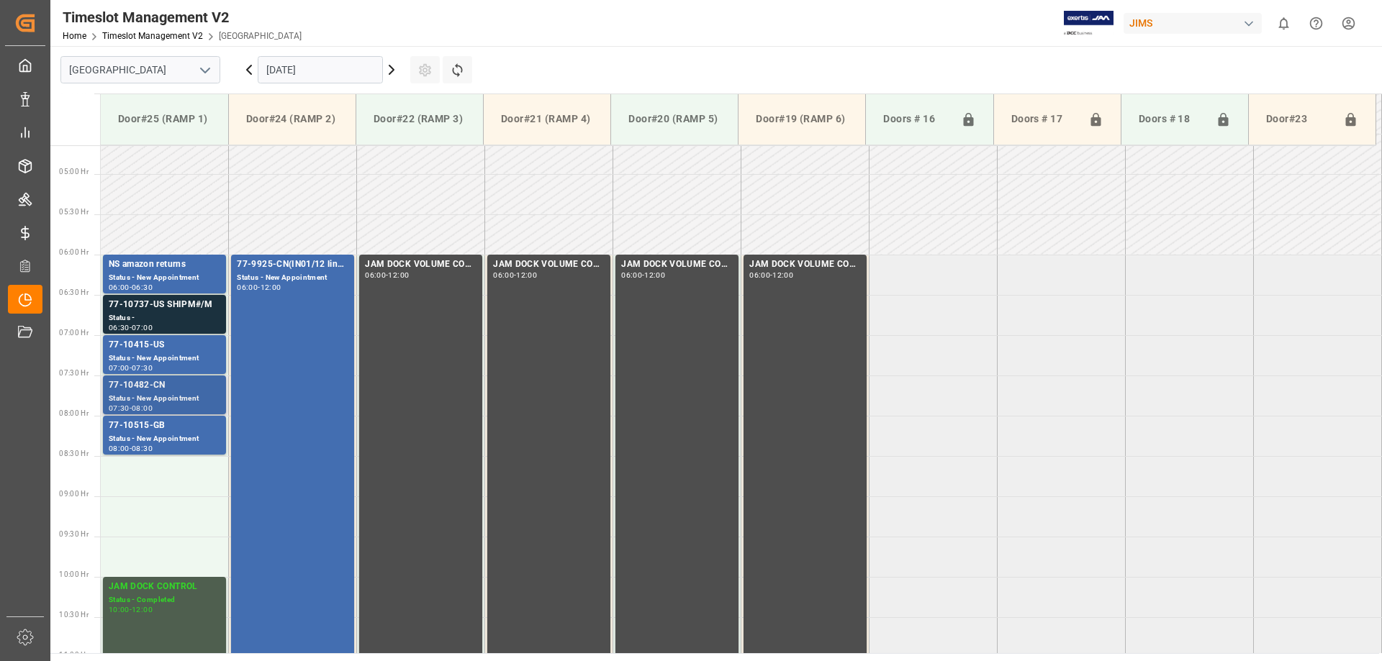
click at [153, 392] on div "77-10482-CN" at bounding box center [165, 386] width 112 height 14
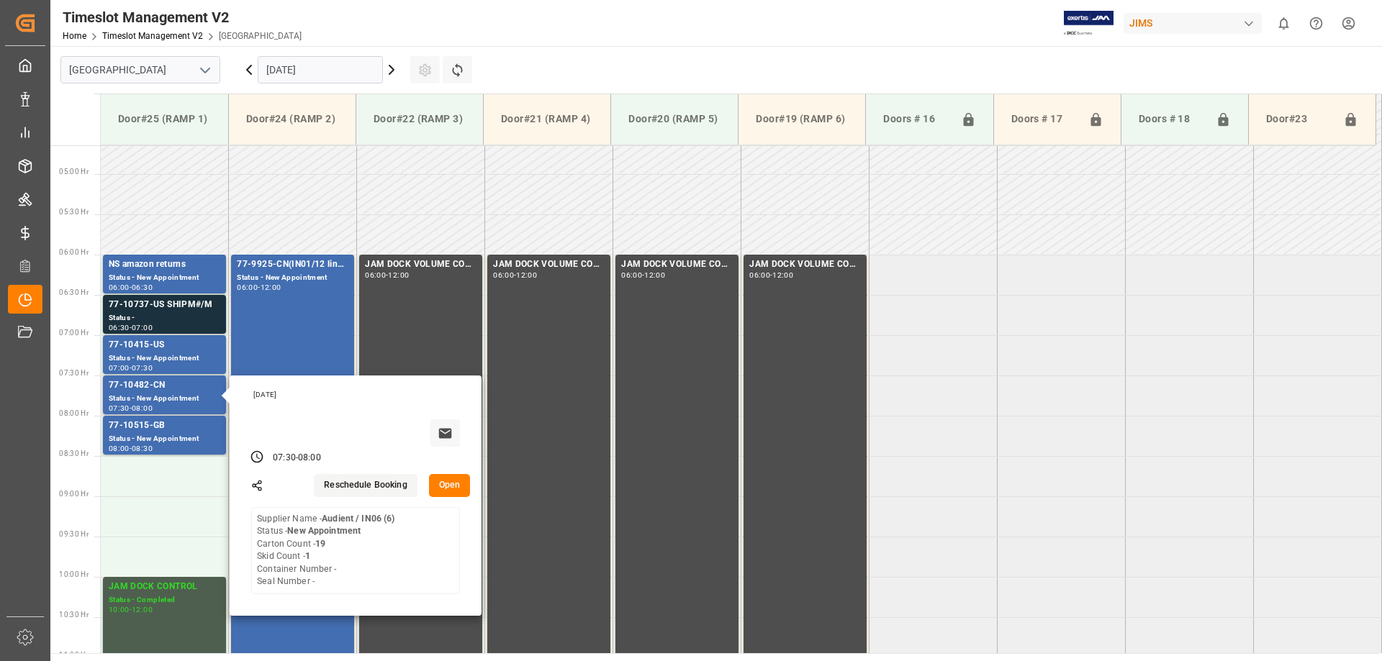
click at [397, 485] on button "Reschedule Booking" at bounding box center [365, 485] width 103 height 23
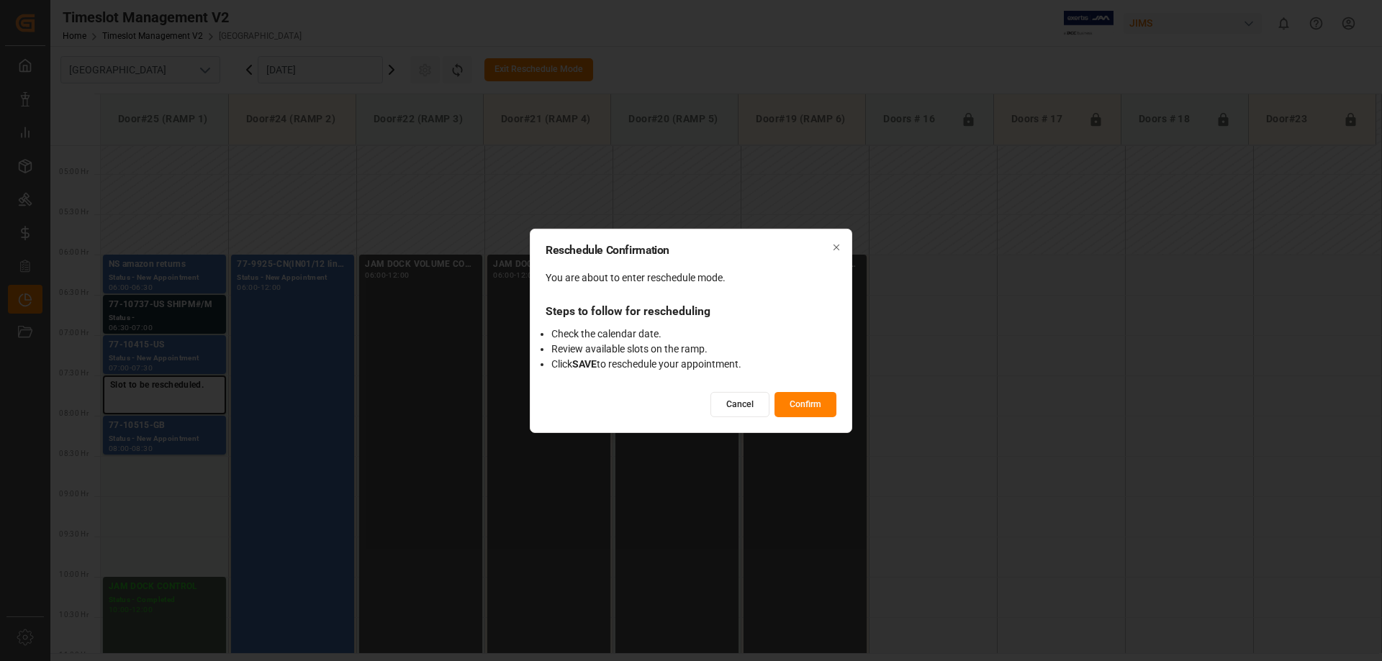
click at [836, 250] on icon "button" at bounding box center [836, 248] width 10 height 10
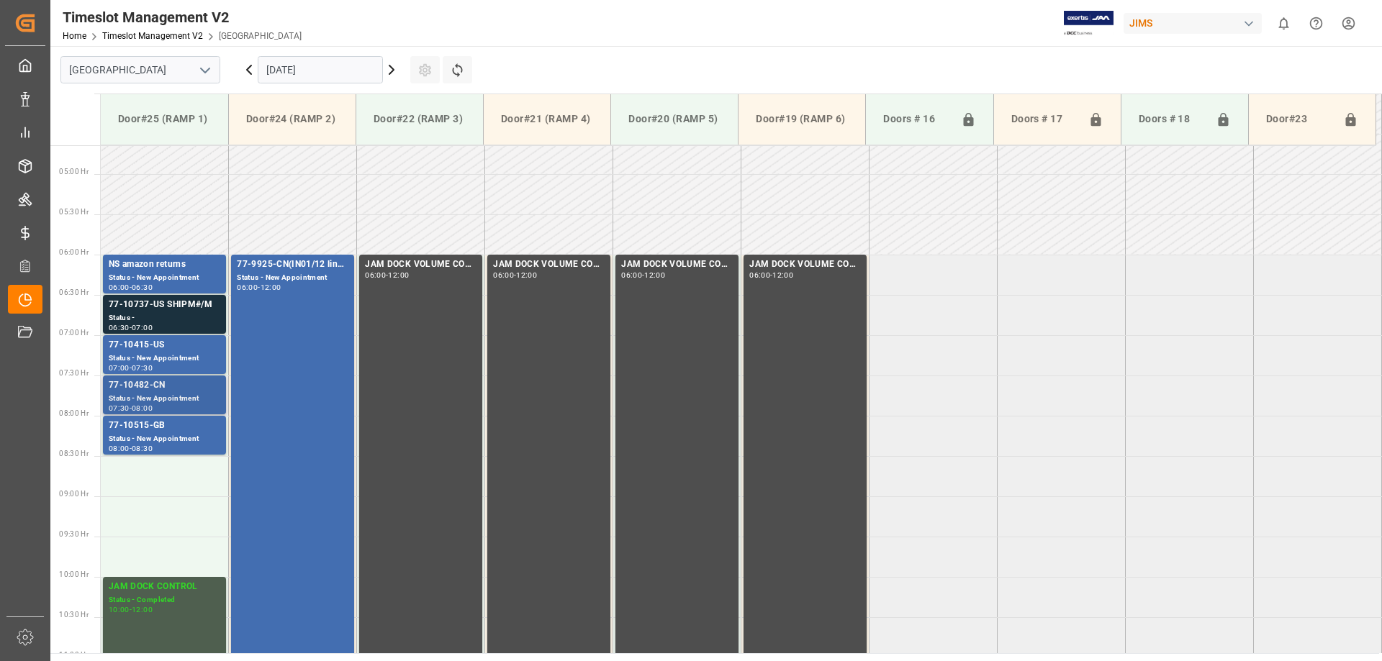
click at [153, 392] on div "77-10482-CN" at bounding box center [165, 386] width 112 height 14
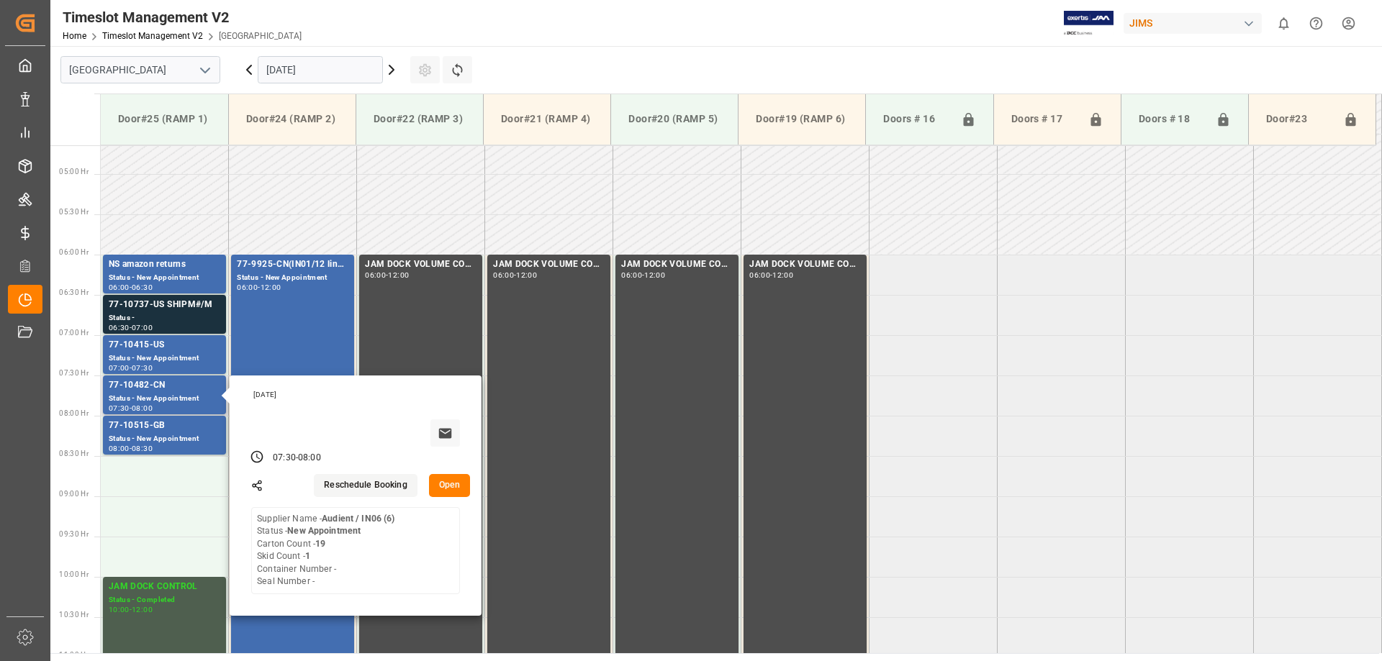
click at [443, 487] on button "Open" at bounding box center [450, 485] width 42 height 23
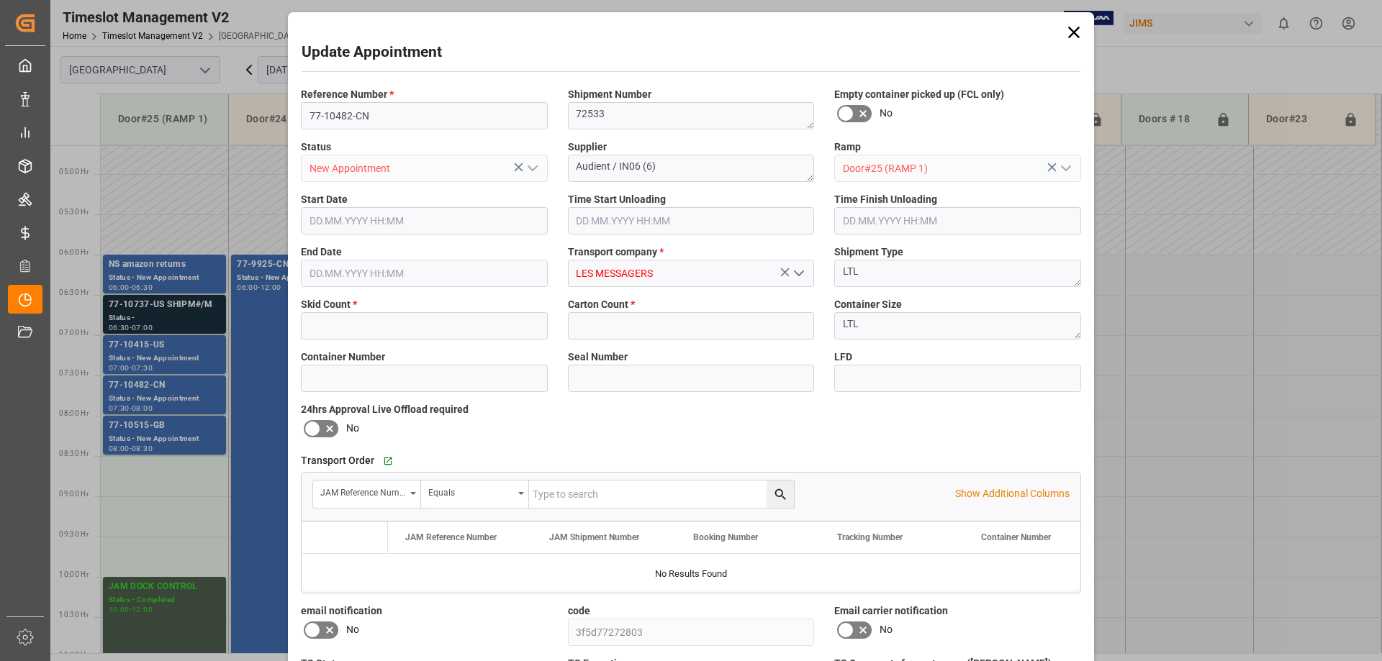
type input "1"
type input "19"
type input "[DATE] 07:30"
type input "[DATE] 08:00"
type input "[DATE] 10:13"
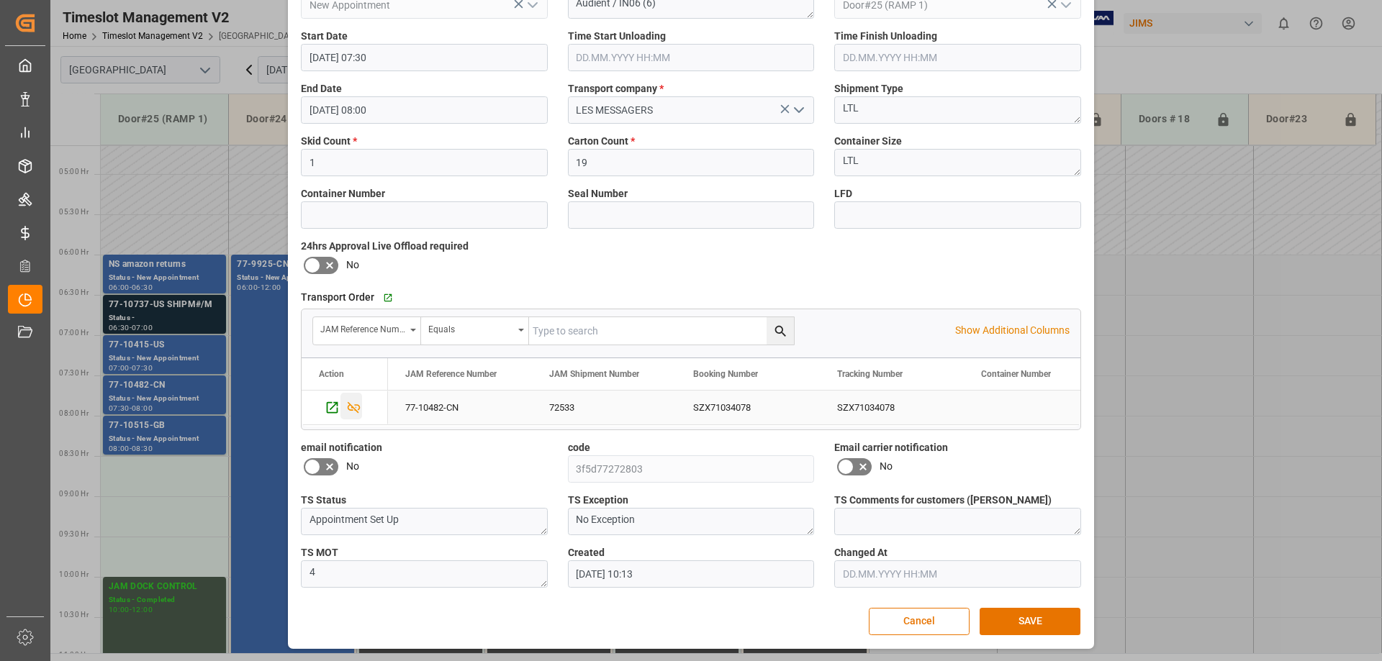
click at [354, 405] on icon "Press SPACE to select this row." at bounding box center [354, 408] width 13 height 12
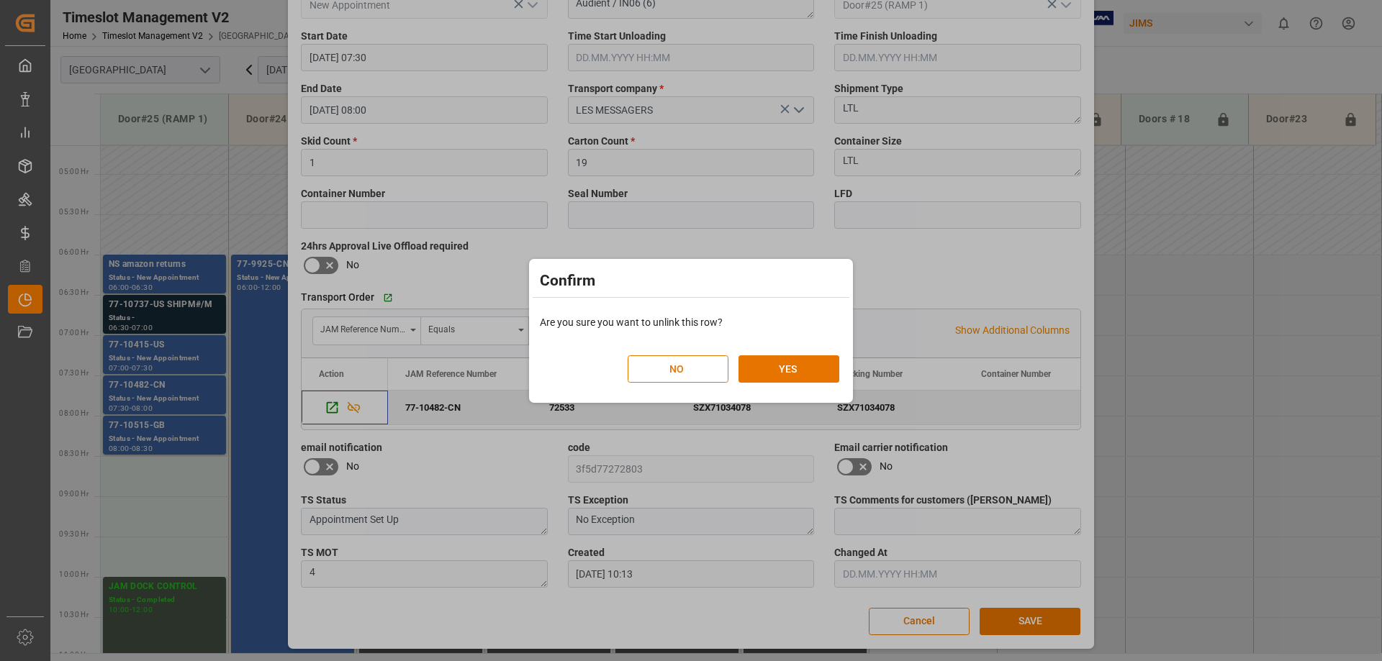
click at [354, 613] on div "Confirm Are you sure you want to unlink this row? NO YES" at bounding box center [691, 330] width 1382 height 661
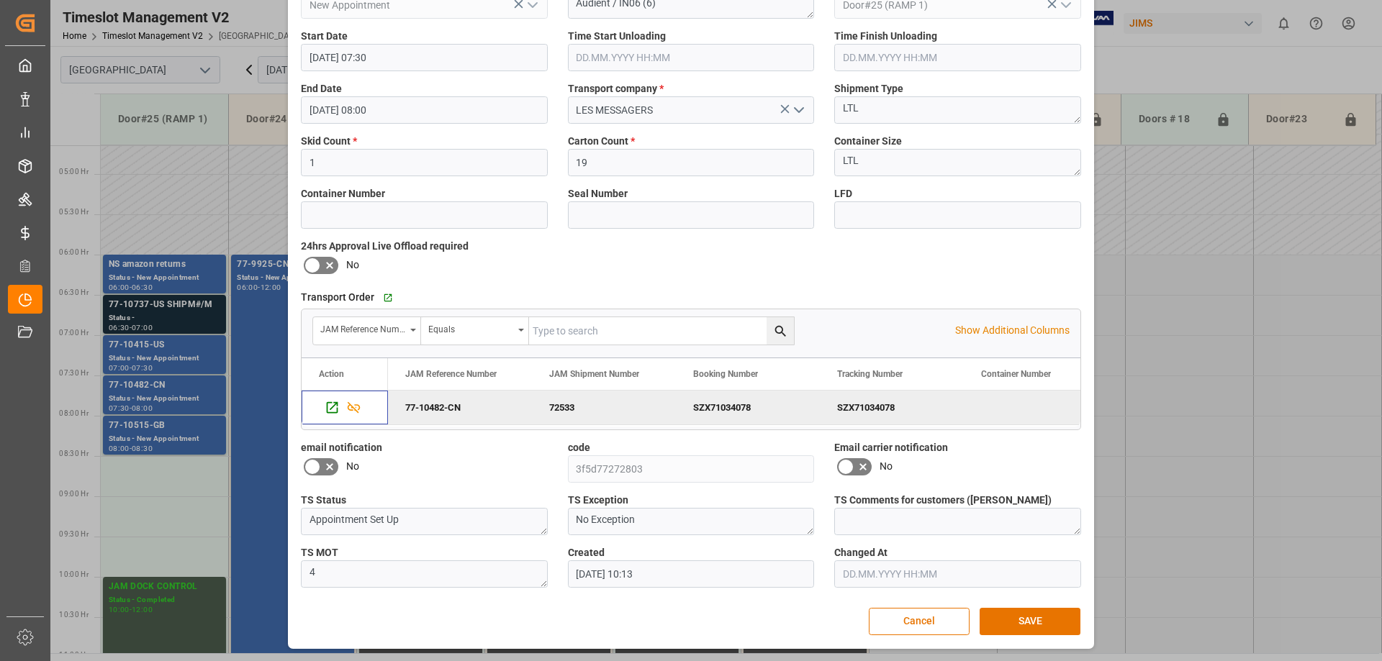
scroll to position [0, 0]
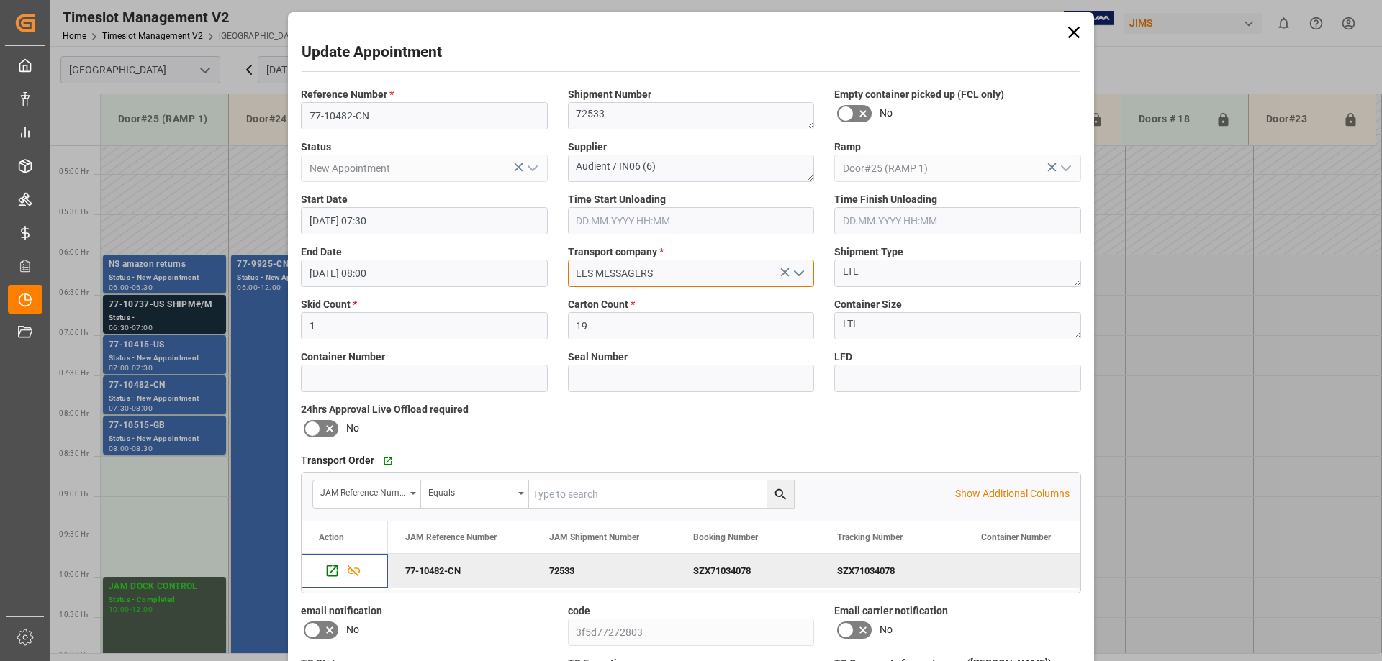
click at [642, 274] on input "LES MESSAGERS" at bounding box center [691, 273] width 247 height 27
click at [665, 271] on input "LES MESSAGERS" at bounding box center [691, 273] width 247 height 27
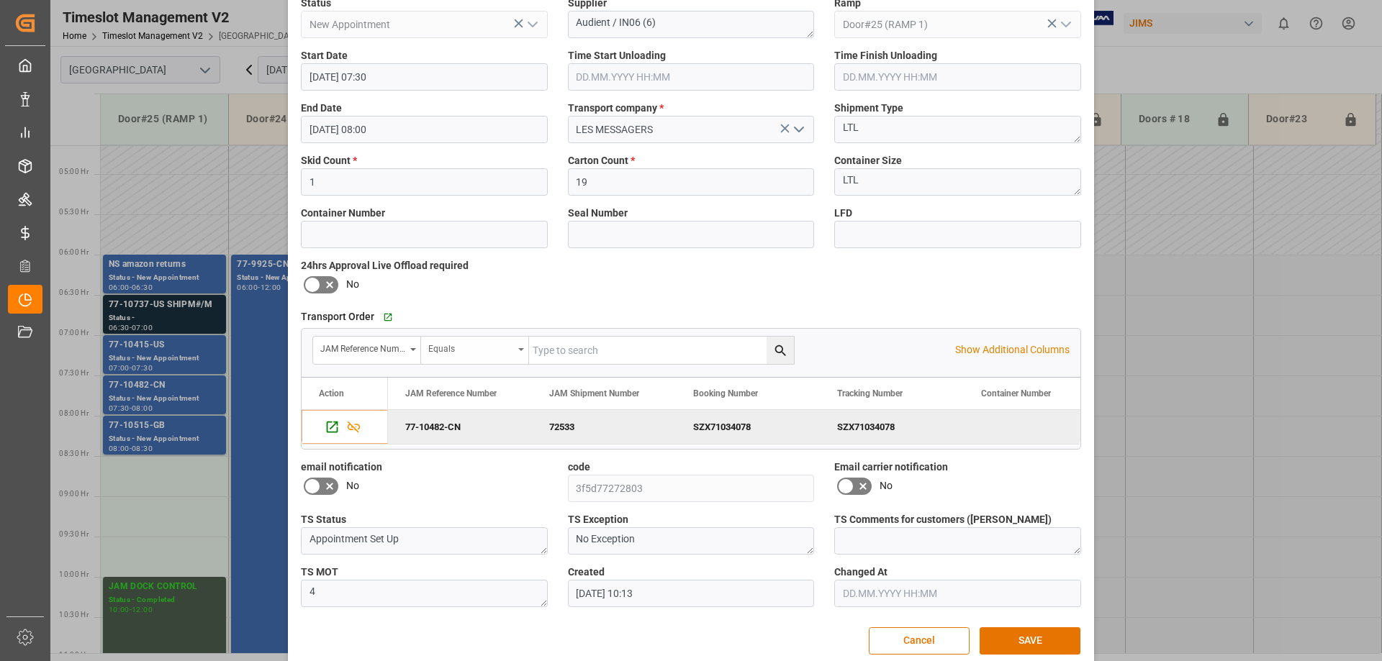
click at [518, 349] on icon "open menu" at bounding box center [521, 349] width 6 height 3
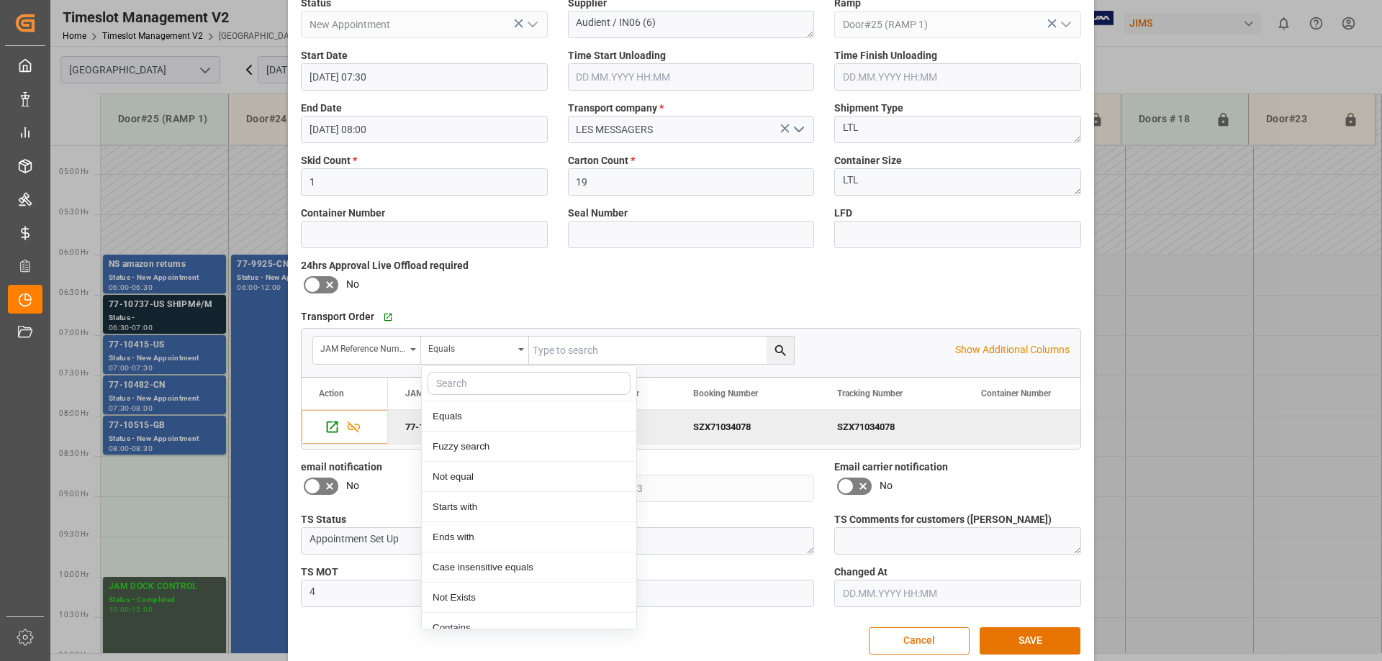
click at [516, 297] on div "24hrs Approval Live Offload required No" at bounding box center [424, 277] width 267 height 48
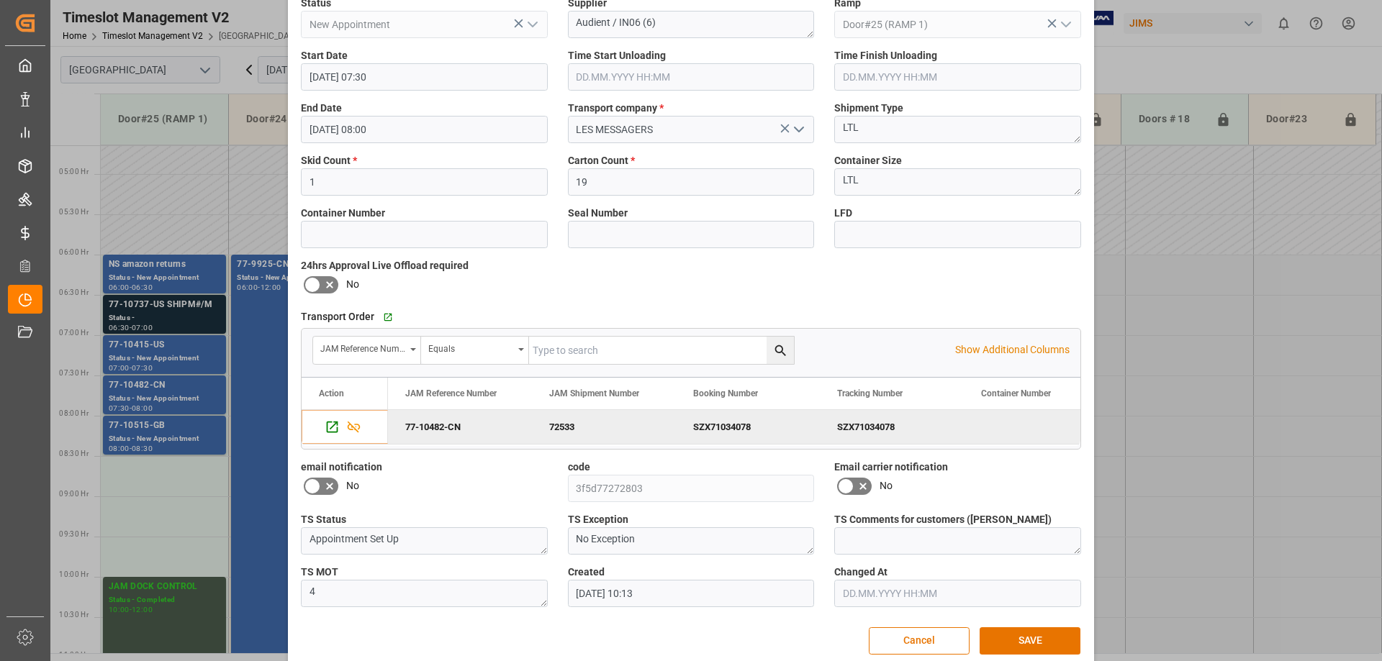
scroll to position [163, 0]
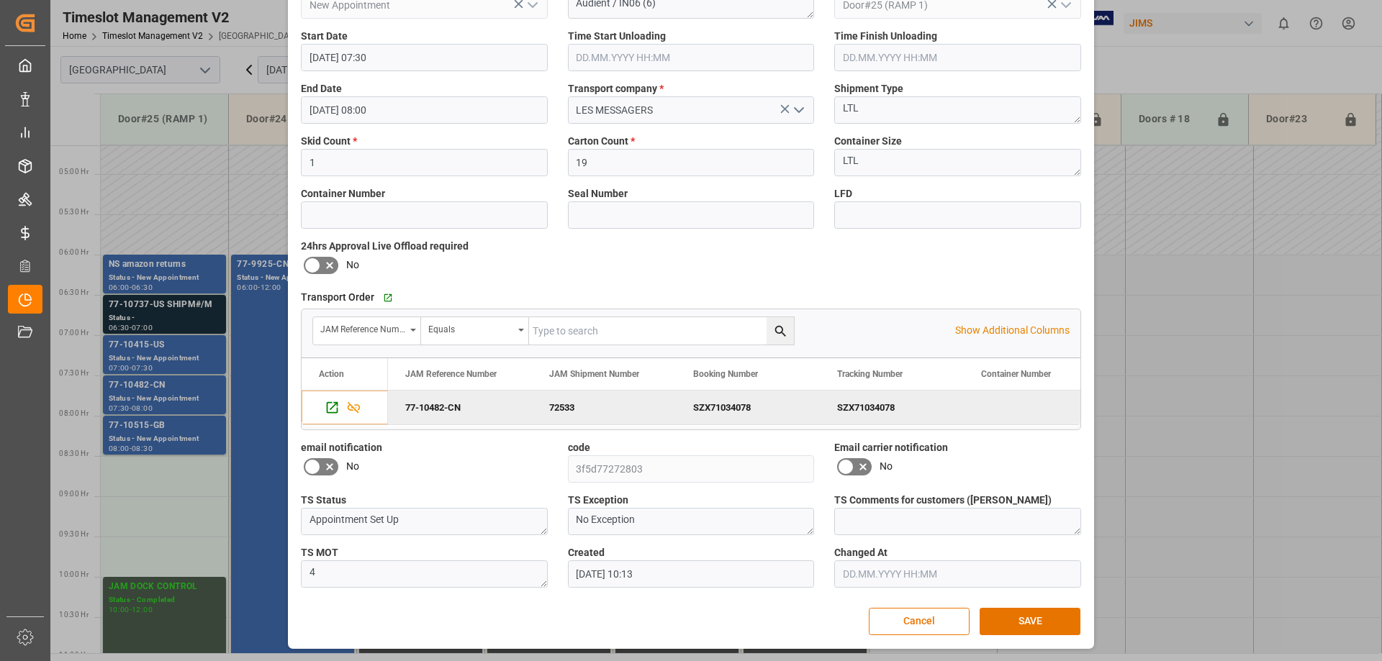
click at [384, 613] on div "Cancel SAVE" at bounding box center [691, 621] width 779 height 27
click at [898, 620] on button "Cancel" at bounding box center [919, 621] width 101 height 27
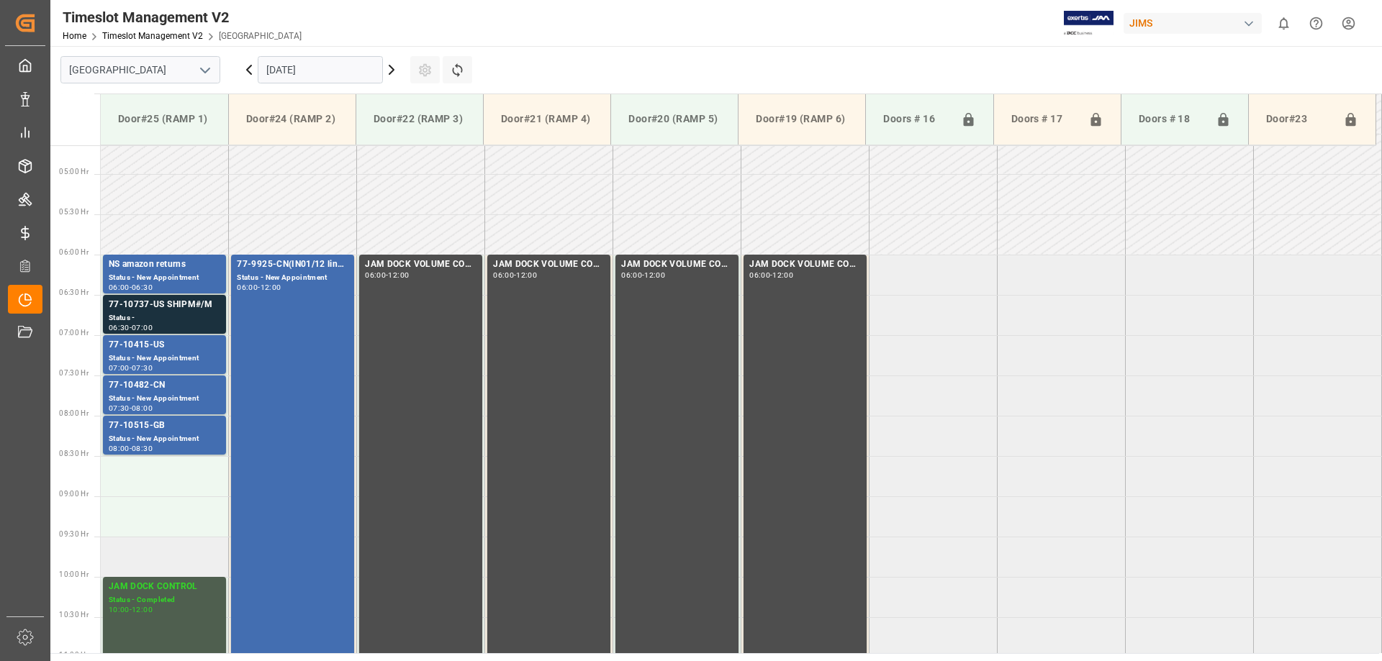
click at [154, 565] on td at bounding box center [165, 557] width 128 height 40
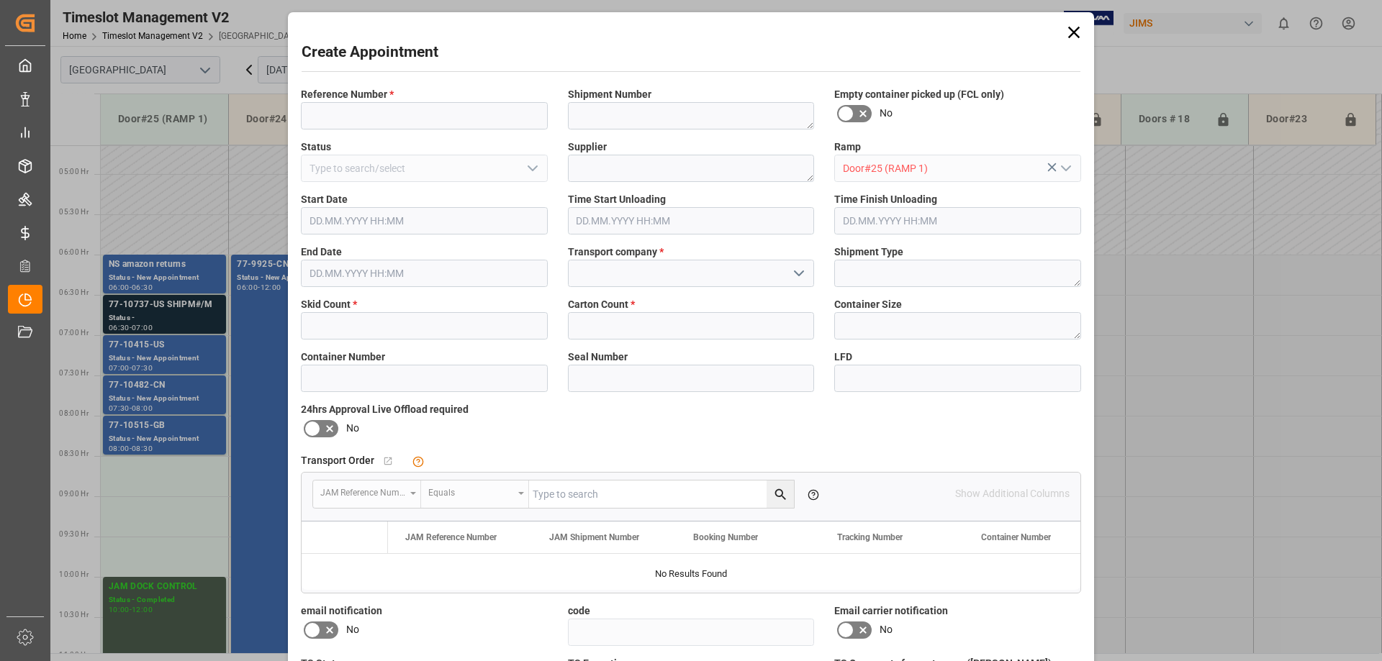
type input "[DATE] 09:30"
type input "[DATE] 10:00"
click at [151, 436] on div "Create Appointment Reference Number * Shipment Number Empty container picked up…" at bounding box center [691, 330] width 1382 height 661
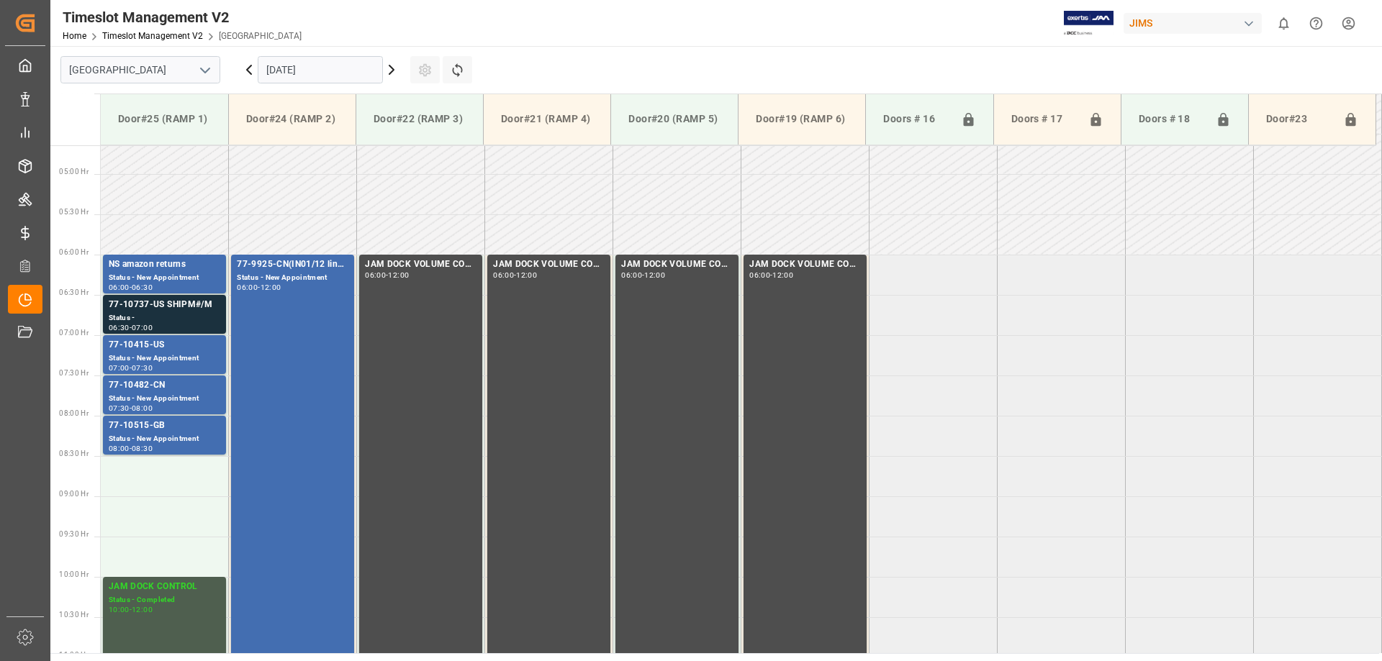
click at [151, 436] on div "Status - New Appointment" at bounding box center [165, 439] width 112 height 12
click at [147, 438] on div "Status - New Appointment" at bounding box center [165, 439] width 112 height 12
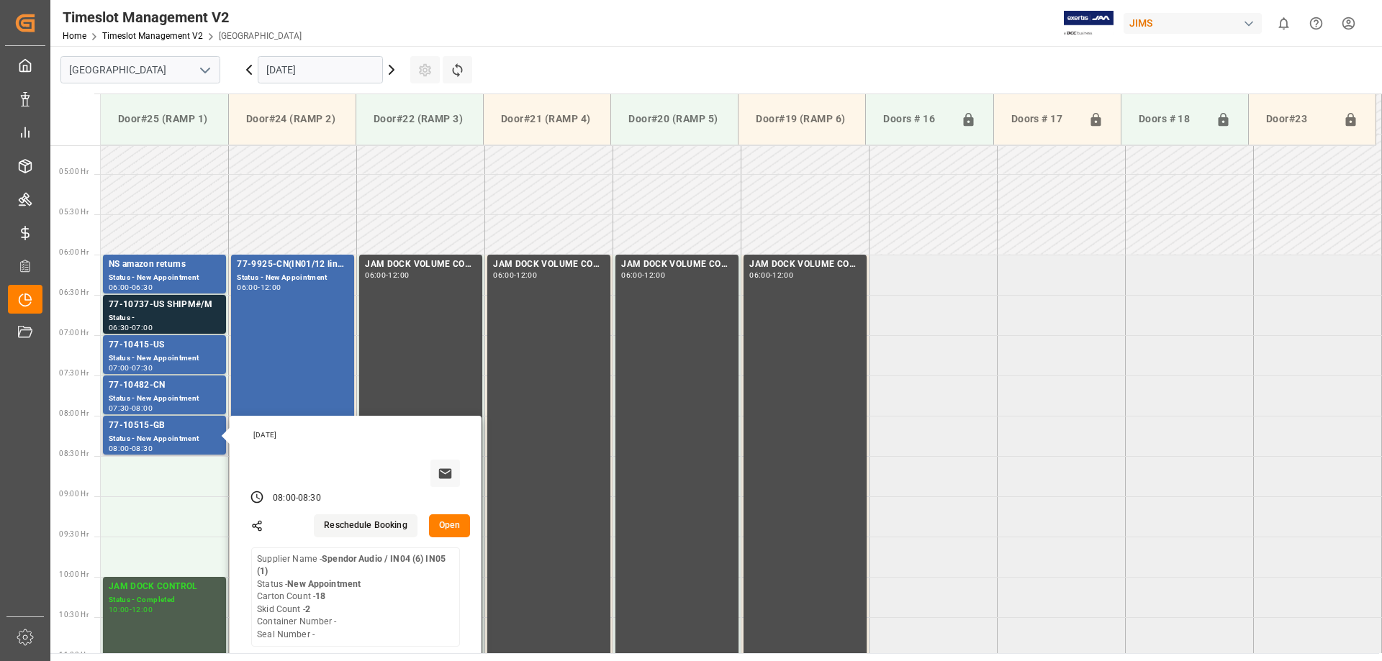
click at [453, 525] on button "Open" at bounding box center [450, 526] width 42 height 23
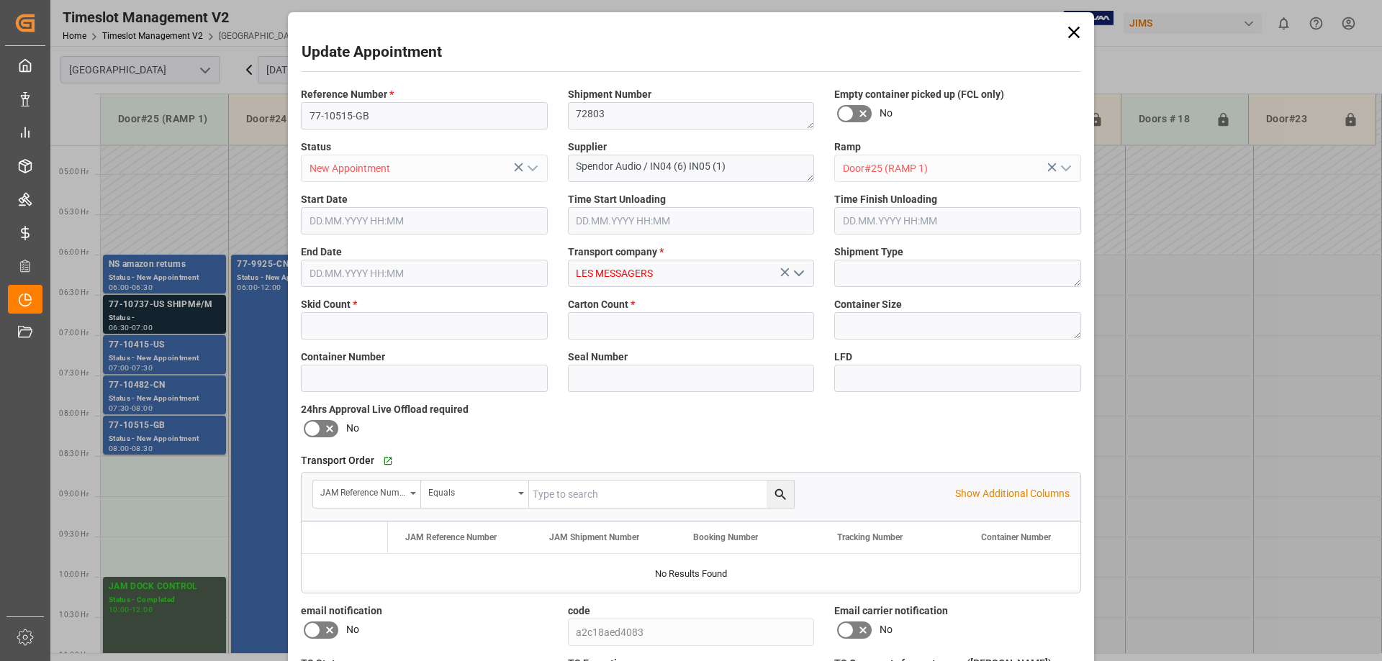
type input "2"
type input "18"
type input "[DATE] 08:00"
type input "[DATE] 08:30"
type input "[DATE] 10:22"
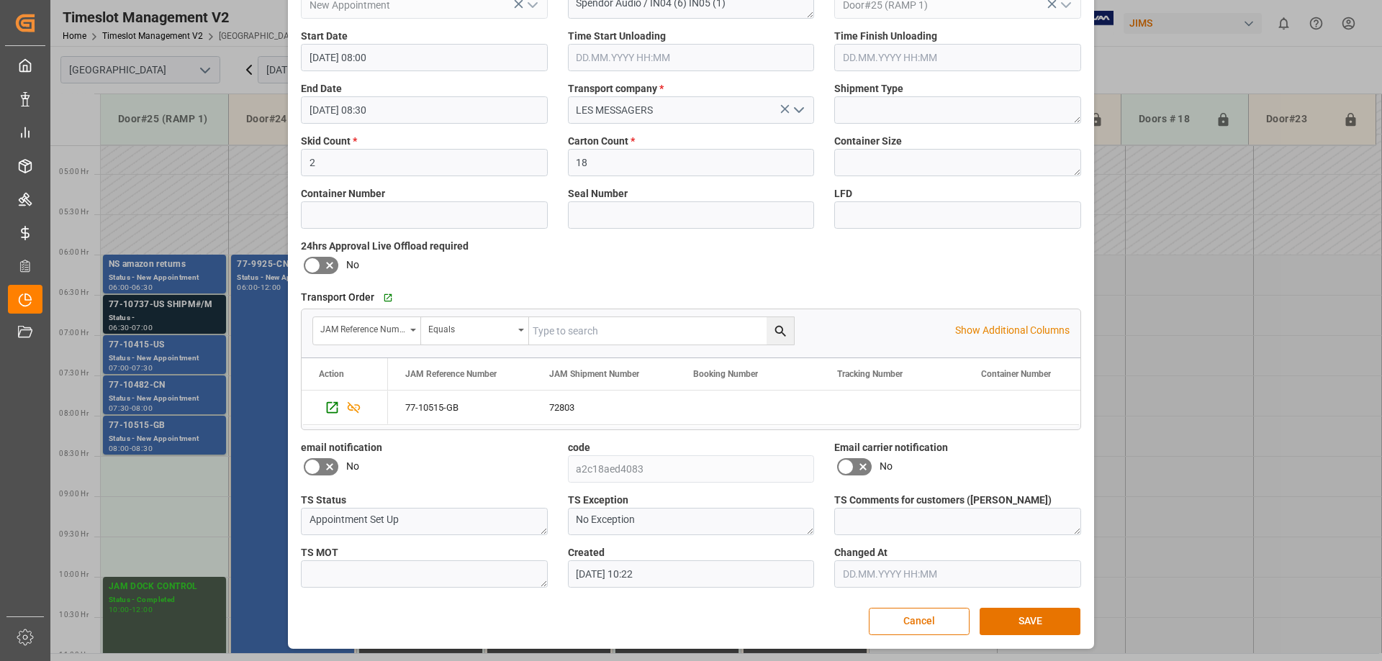
scroll to position [0, 0]
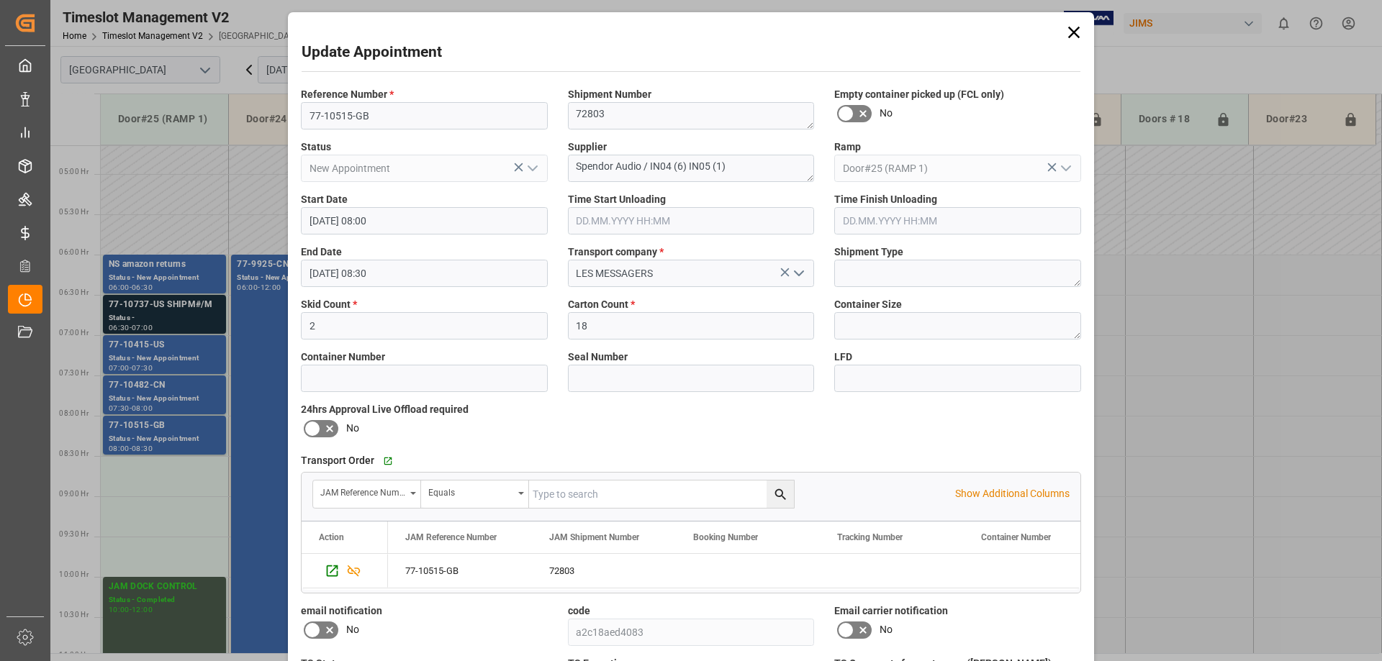
click at [1074, 35] on icon at bounding box center [1074, 33] width 12 height 12
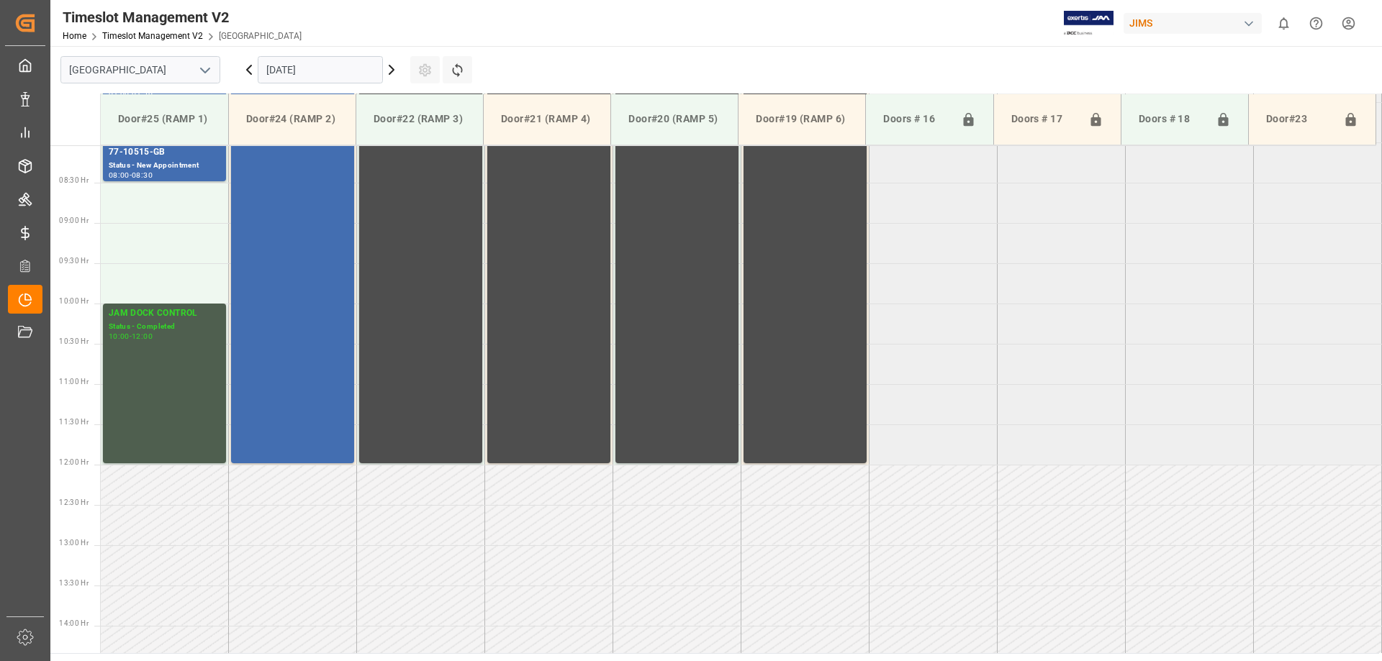
scroll to position [720, 0]
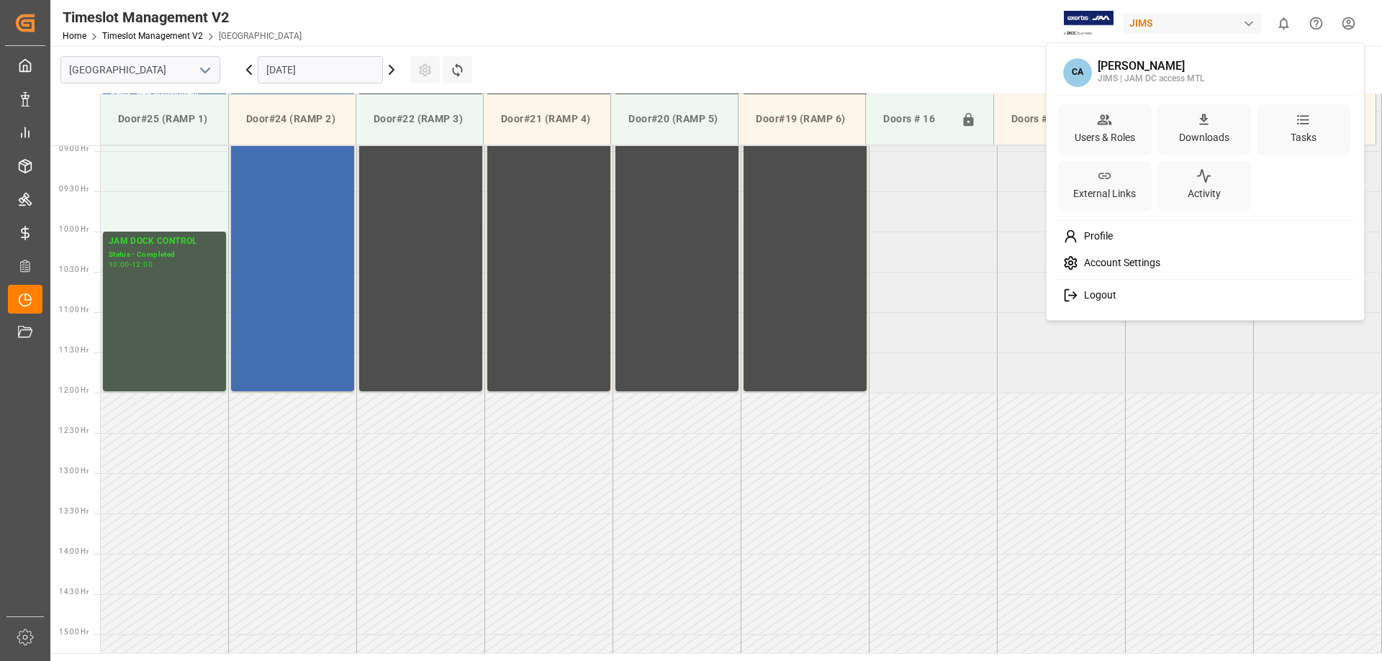
click at [1347, 31] on html "Created by potrace 1.15, written by [PERSON_NAME] [DATE]-[DATE] Created by potr…" at bounding box center [691, 330] width 1382 height 661
click at [1106, 299] on span "Logout" at bounding box center [1097, 295] width 38 height 13
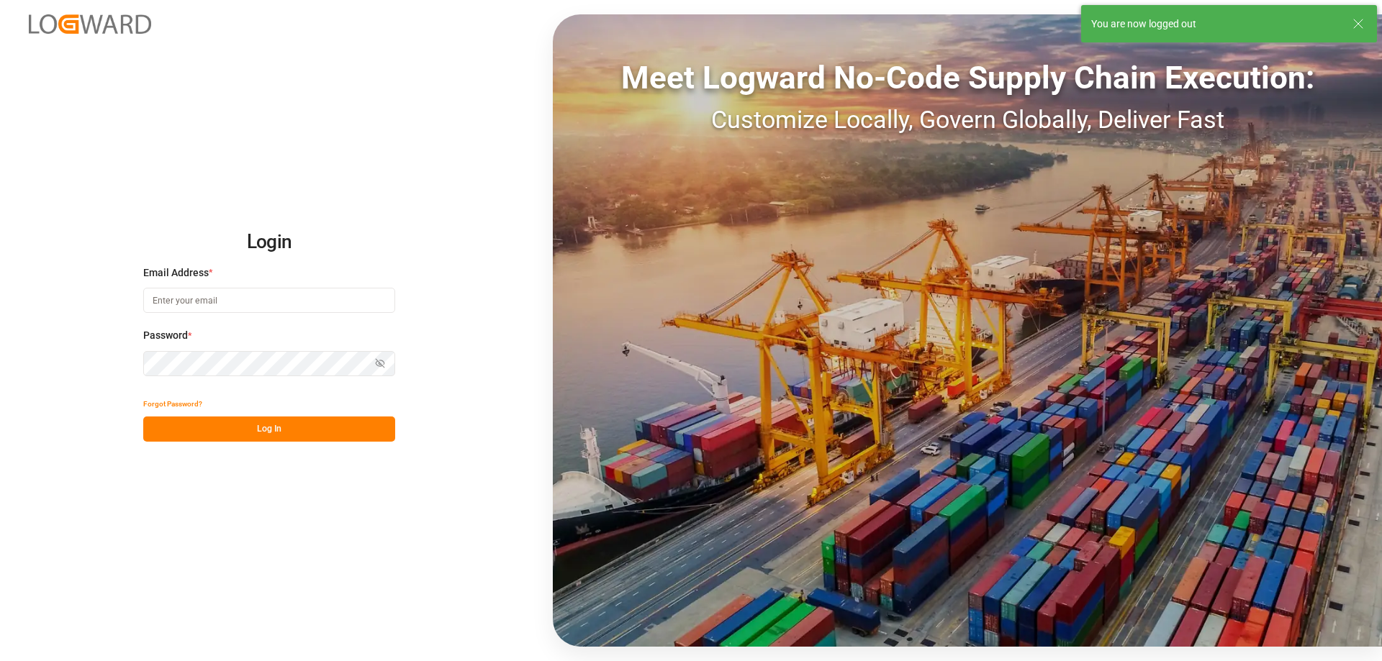
type input "[PERSON_NAME][EMAIL_ADDRESS][PERSON_NAME][DOMAIN_NAME]"
